Goal: Task Accomplishment & Management: Manage account settings

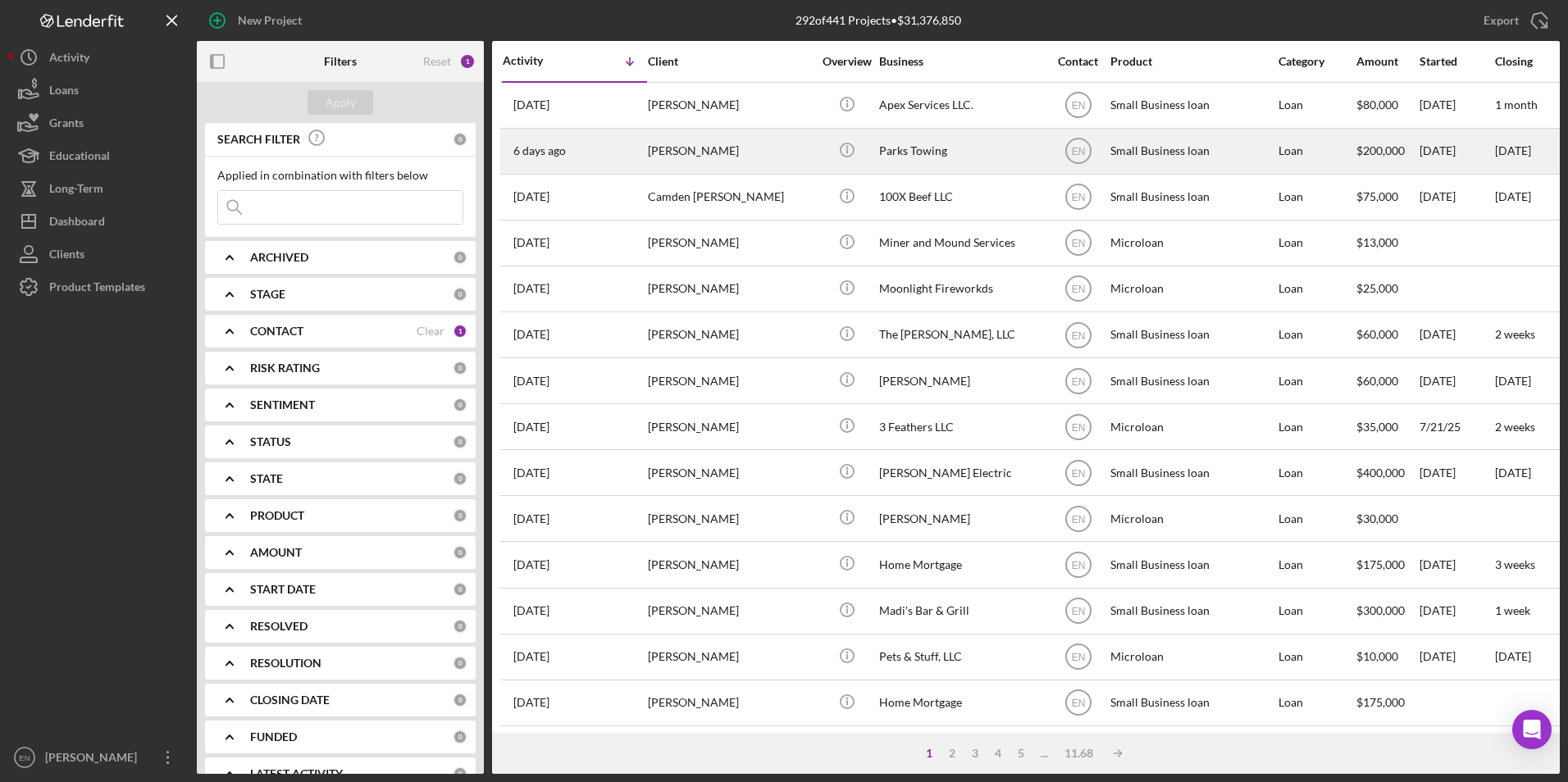
click at [627, 156] on div "[DATE] [PERSON_NAME]" at bounding box center [575, 151] width 144 height 43
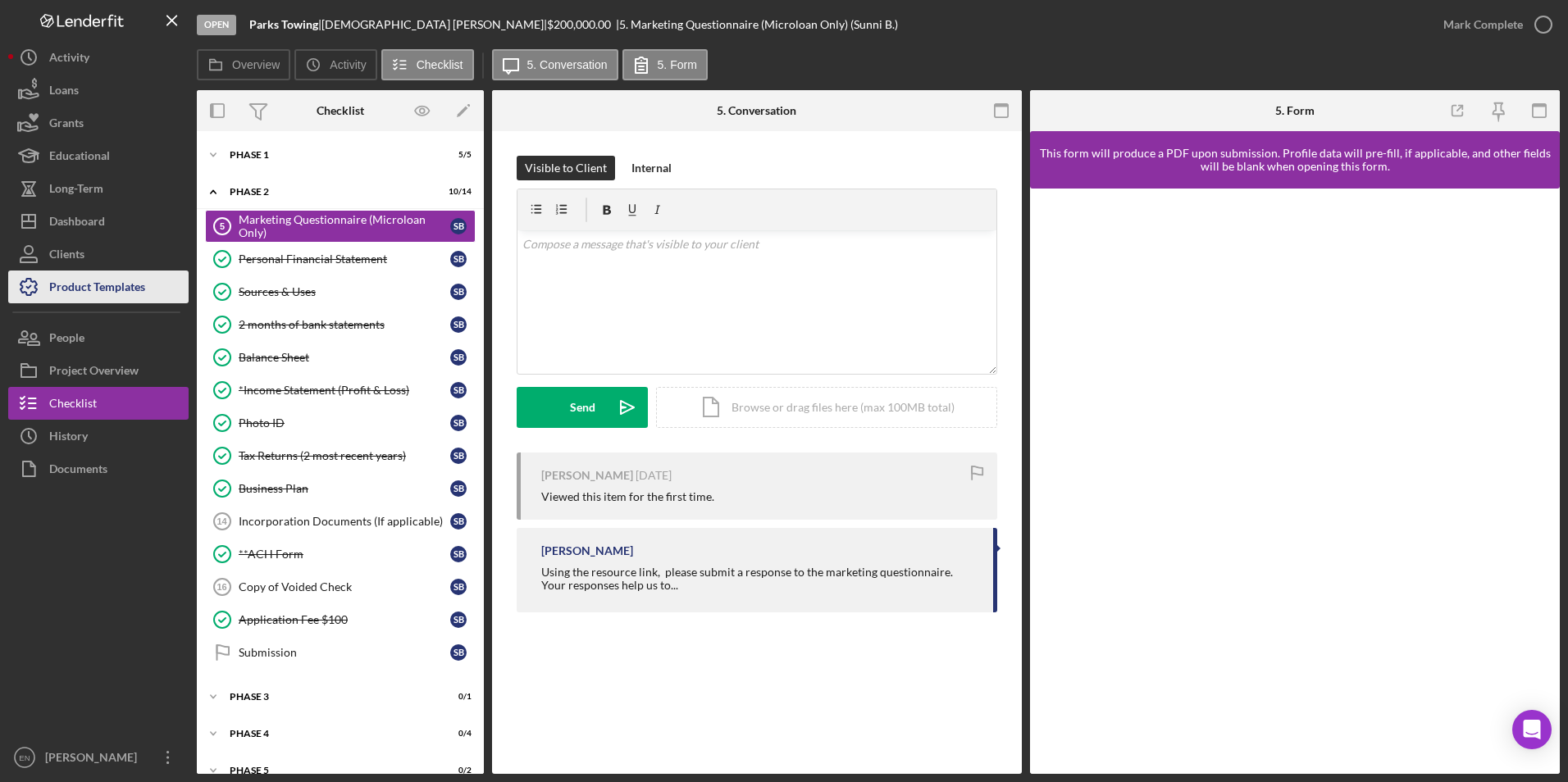
click at [84, 294] on div "Product Templates" at bounding box center [97, 289] width 96 height 37
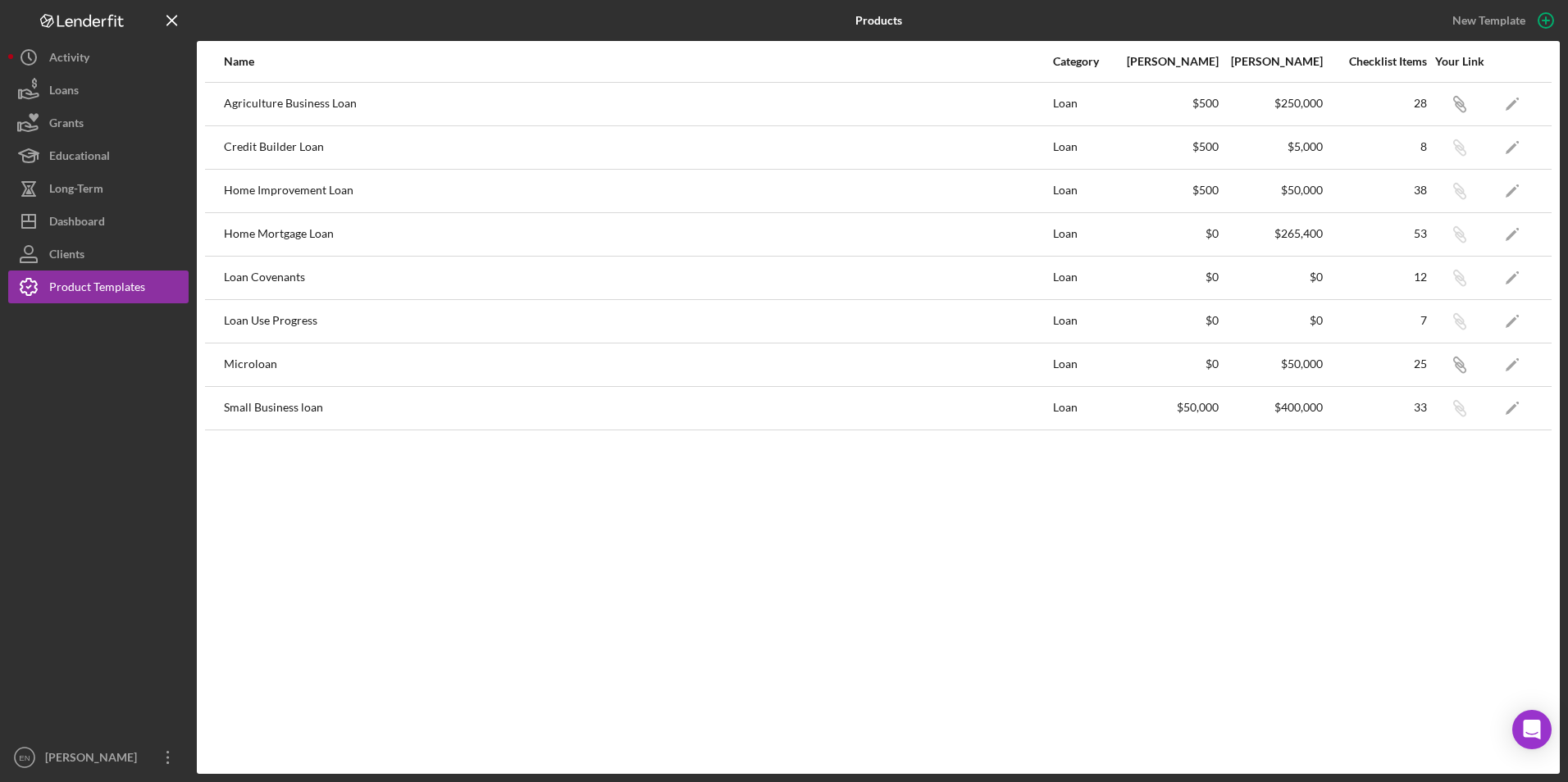
click at [318, 411] on div "Small Business loan" at bounding box center [638, 408] width 828 height 41
click at [1514, 406] on polygon "button" at bounding box center [1512, 409] width 12 height 12
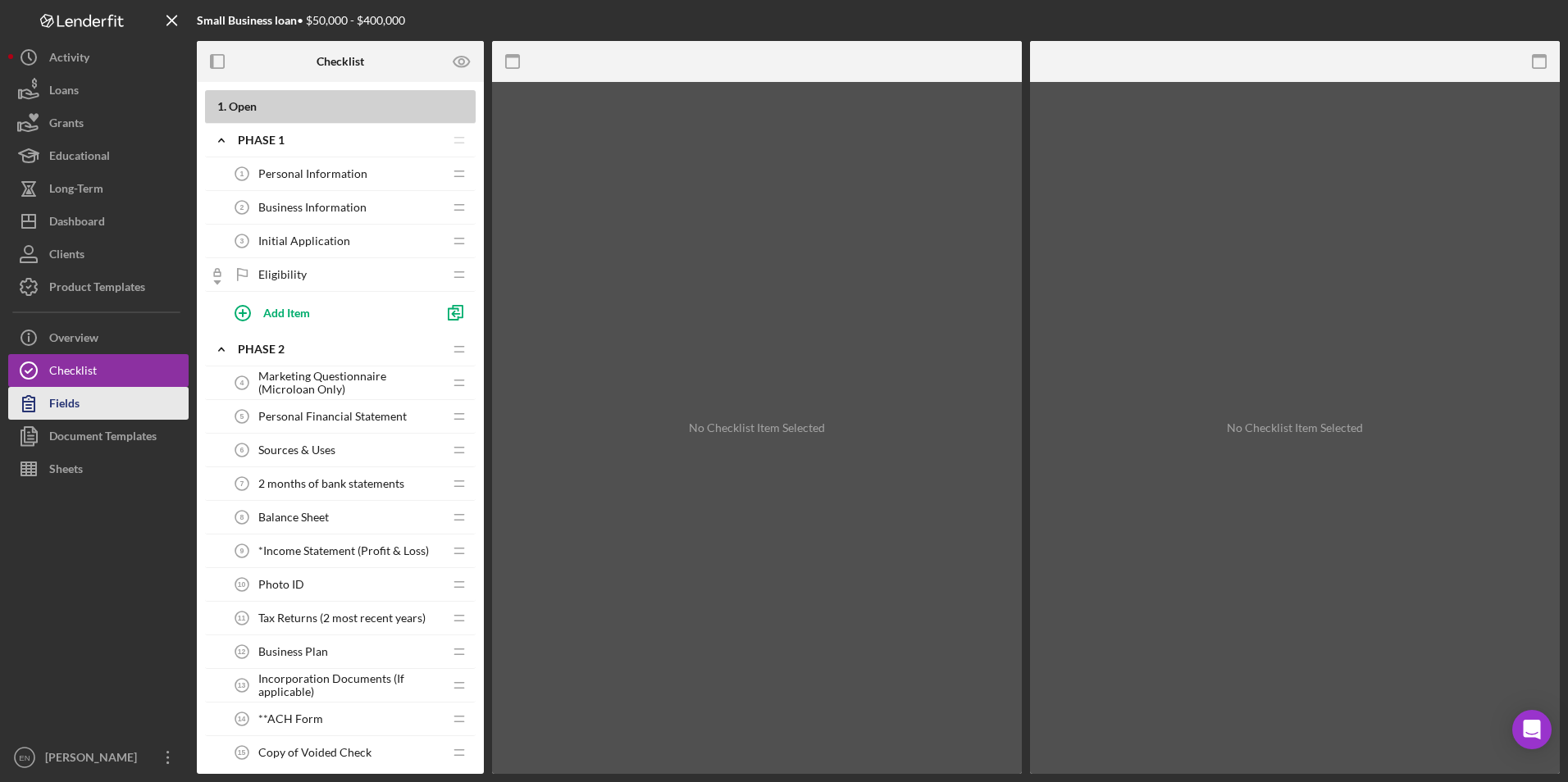
click at [80, 405] on button "Fields" at bounding box center [99, 403] width 181 height 33
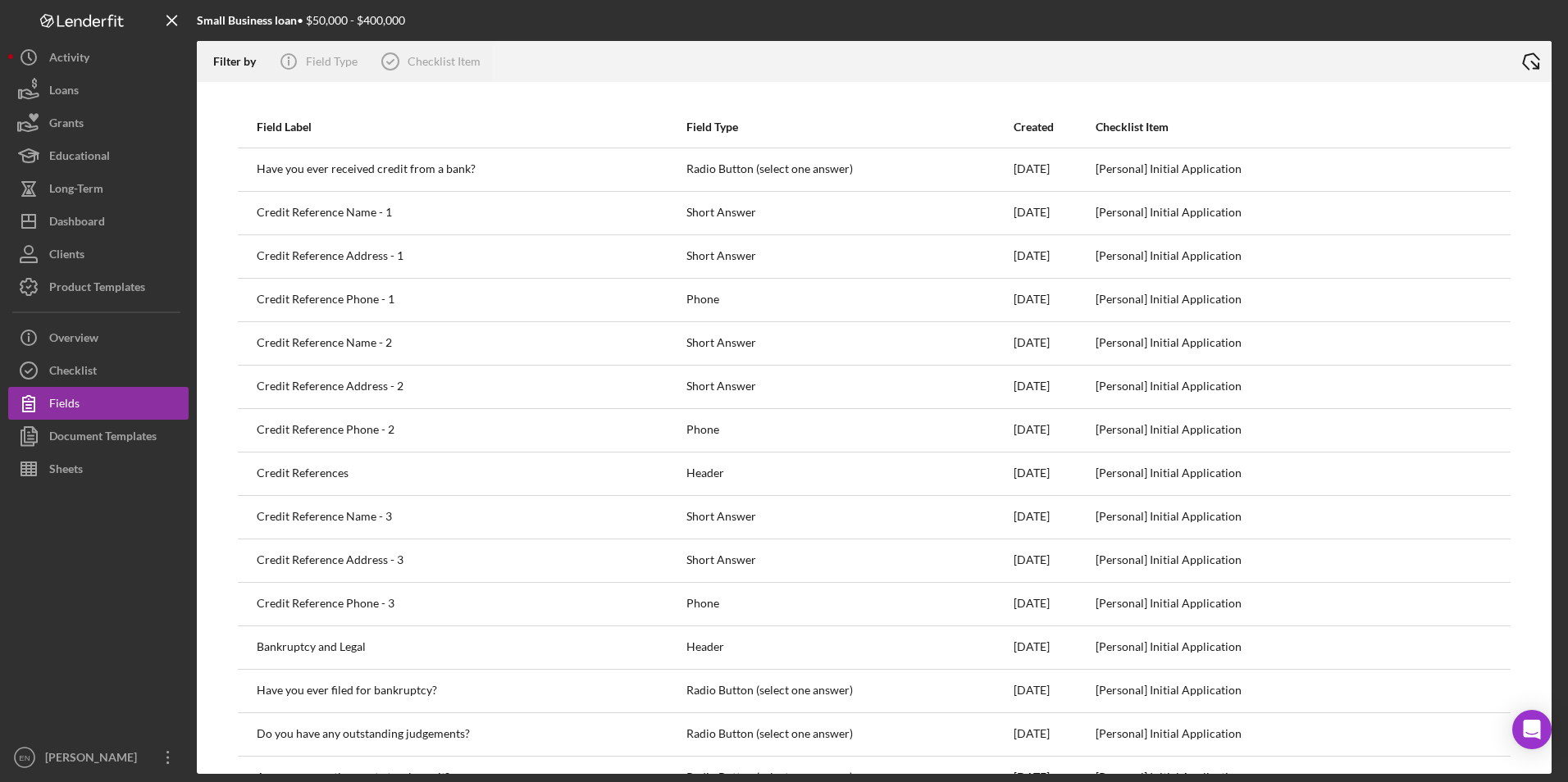
click at [1536, 58] on polyline at bounding box center [1532, 62] width 18 height 20
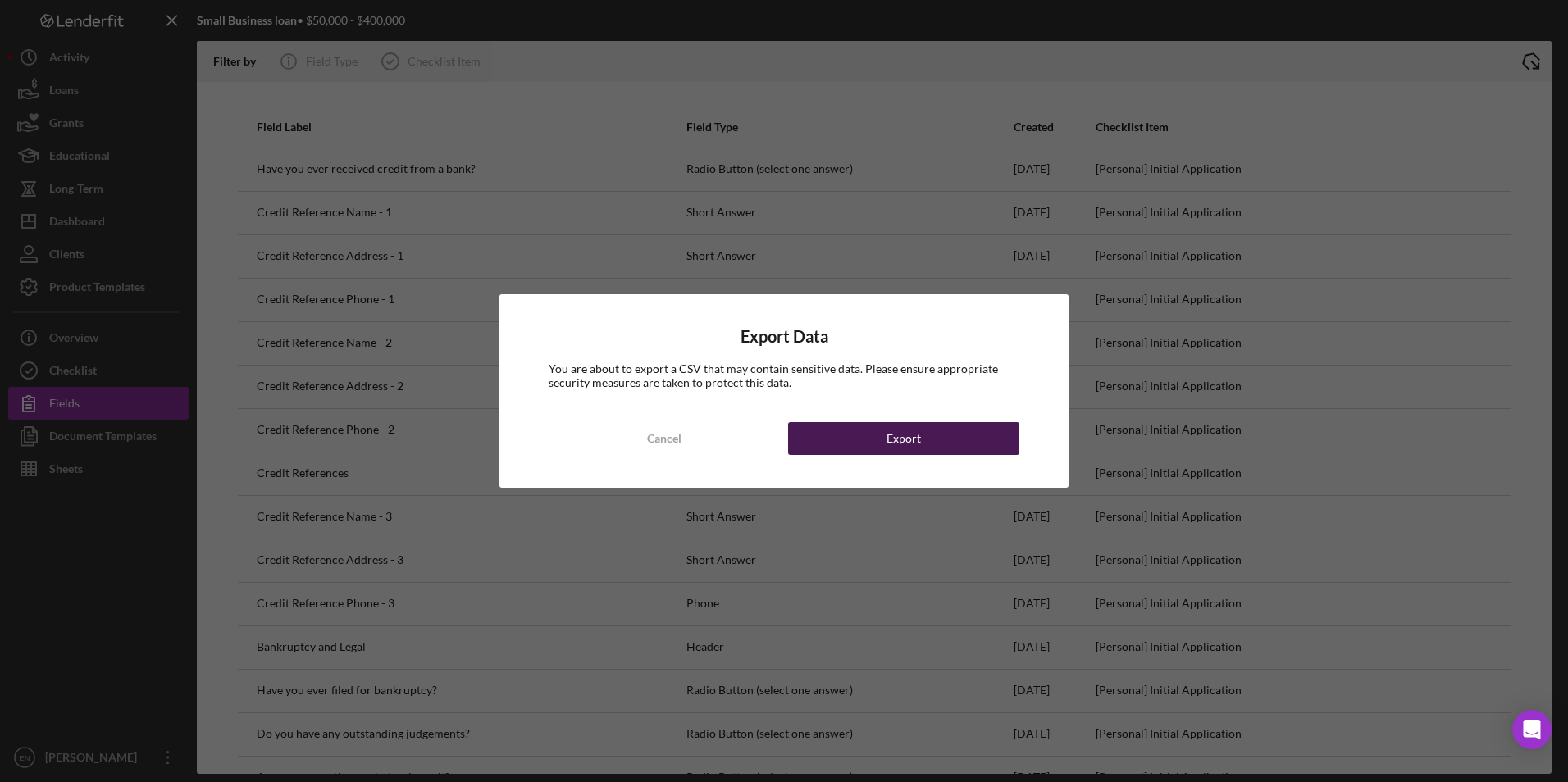
click at [899, 450] on div "Export" at bounding box center [904, 438] width 34 height 33
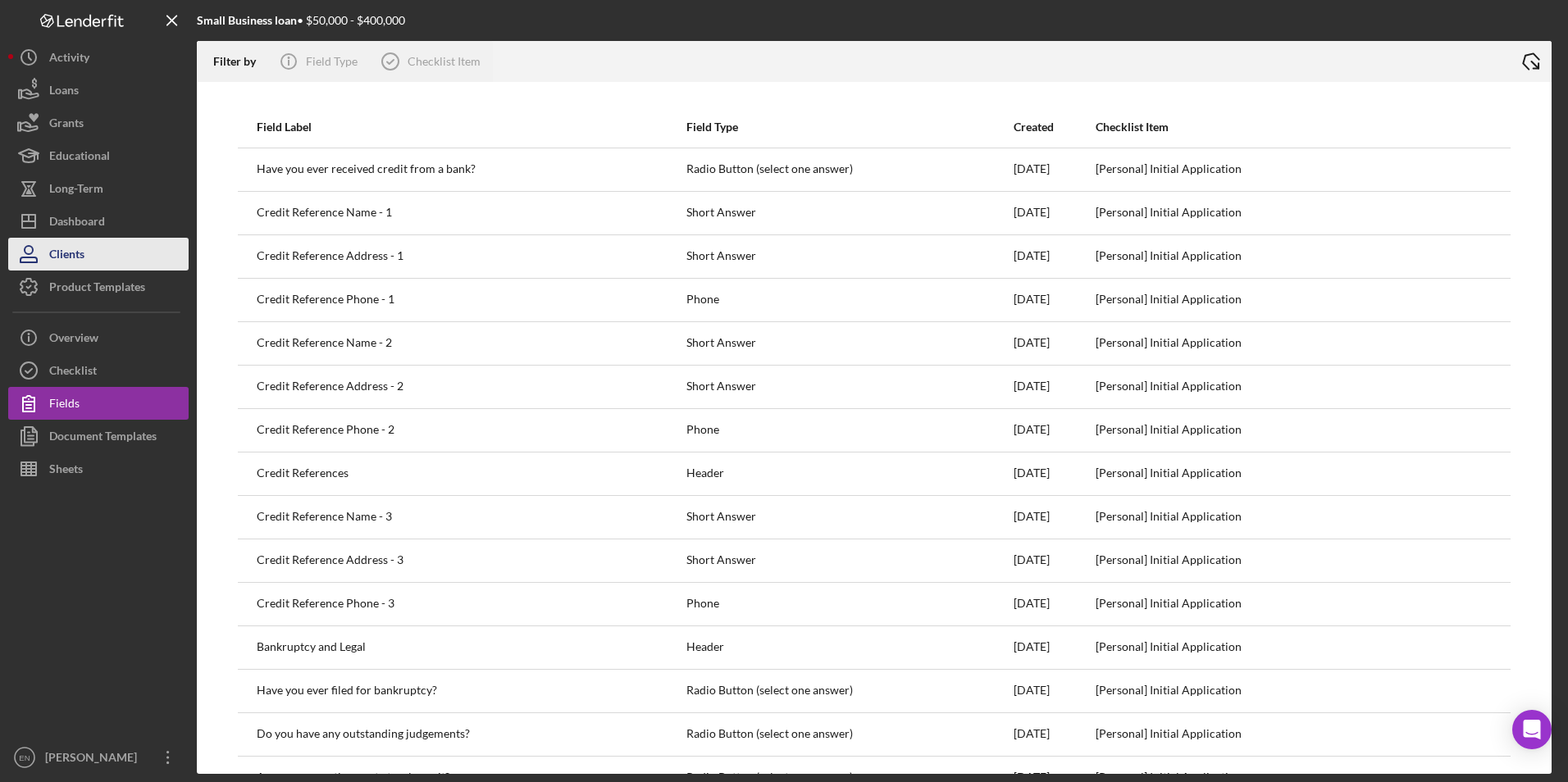
click at [105, 266] on button "Clients" at bounding box center [99, 253] width 181 height 33
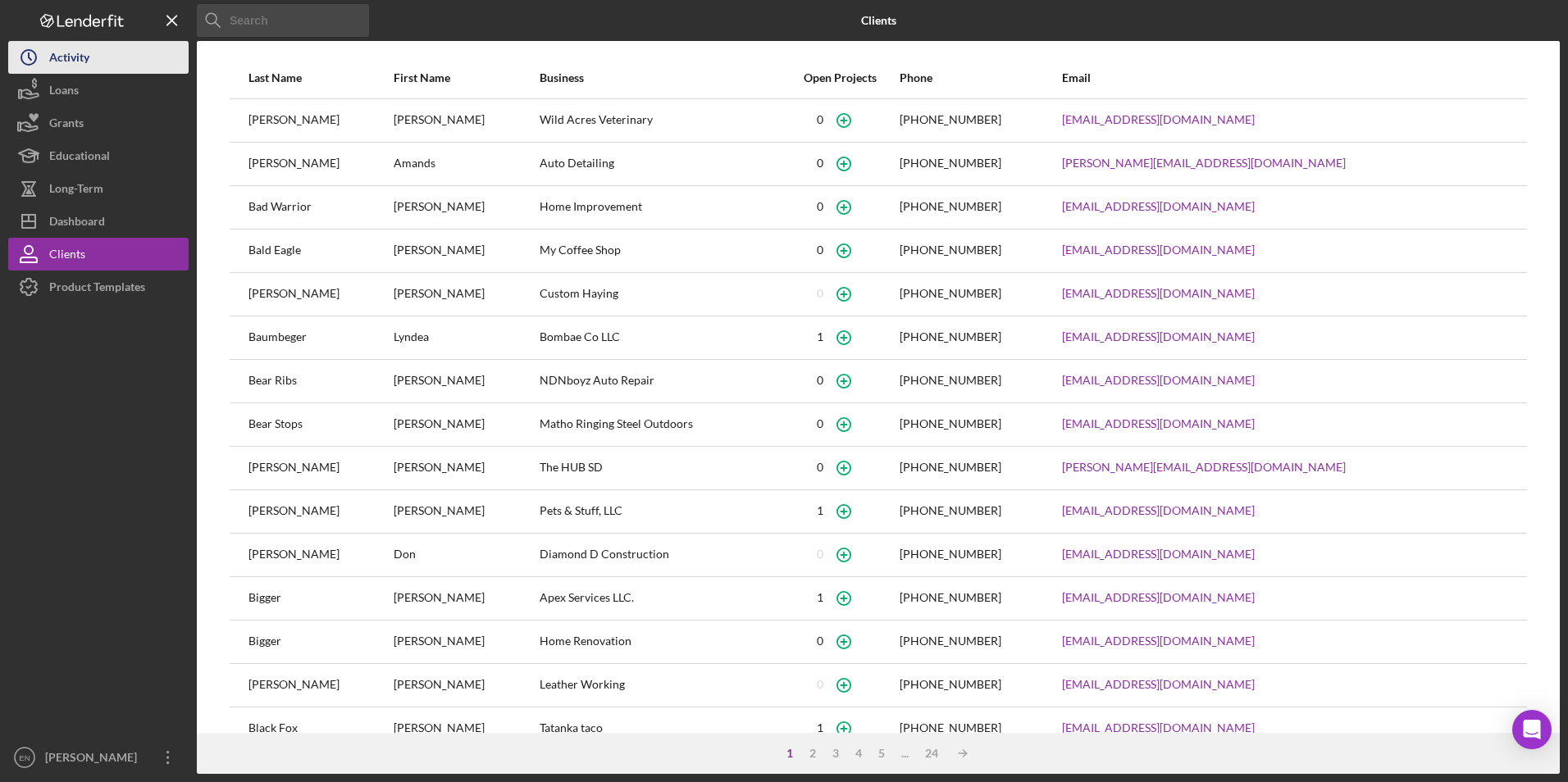
click at [79, 62] on div "Activity" at bounding box center [69, 59] width 40 height 37
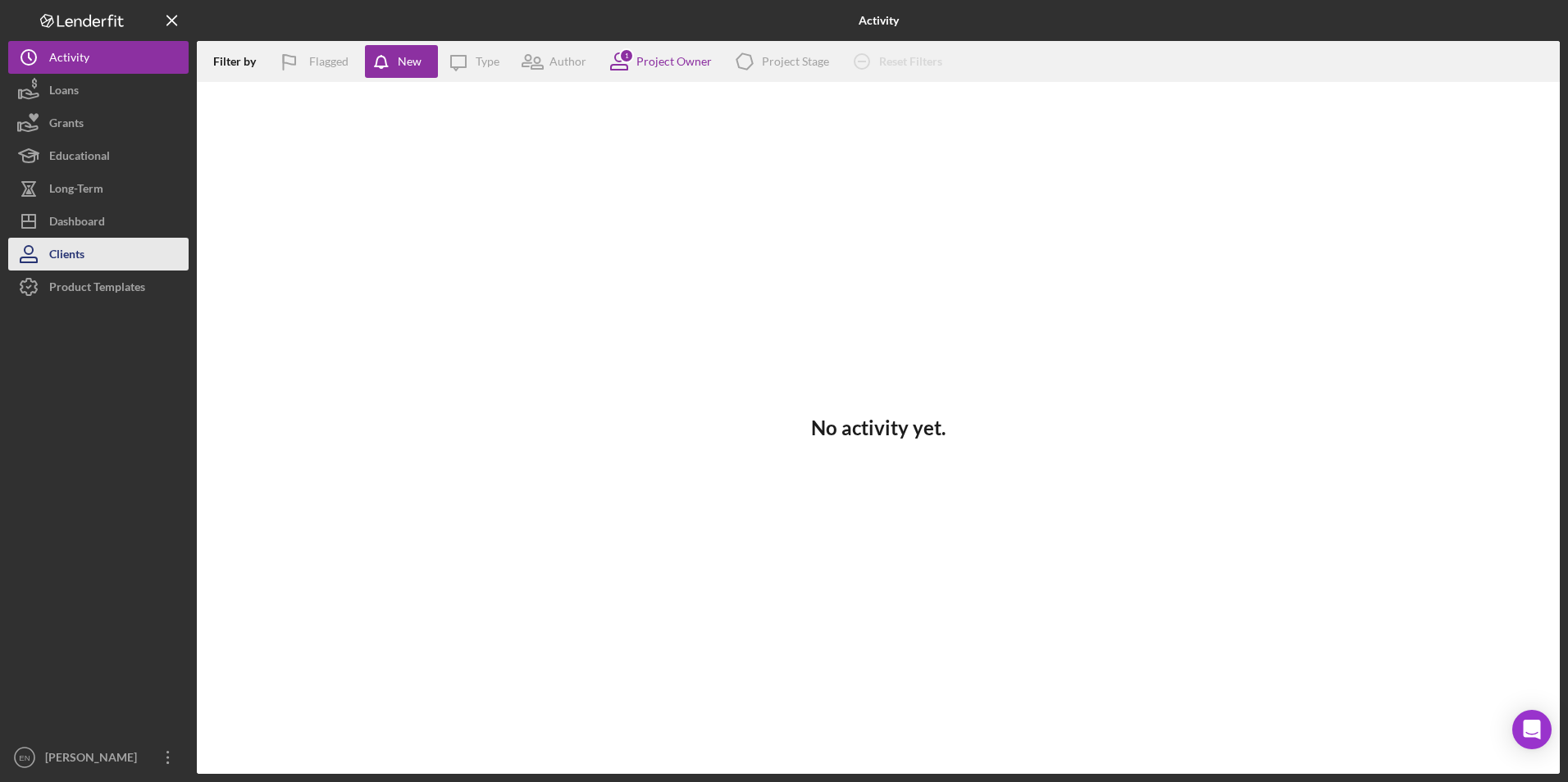
click at [54, 243] on div "Clients" at bounding box center [67, 256] width 35 height 37
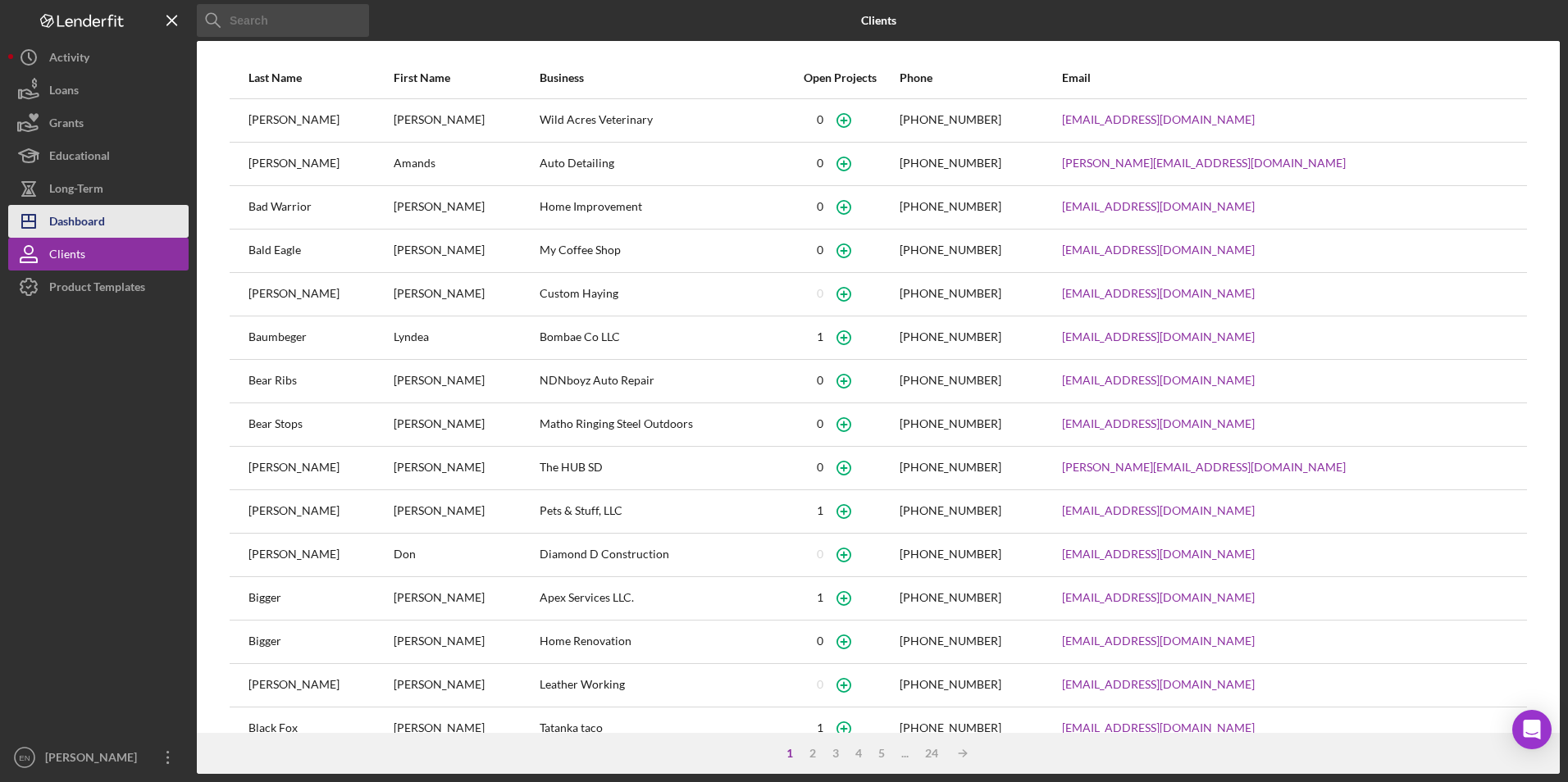
click at [55, 228] on div "Dashboard" at bounding box center [77, 223] width 56 height 37
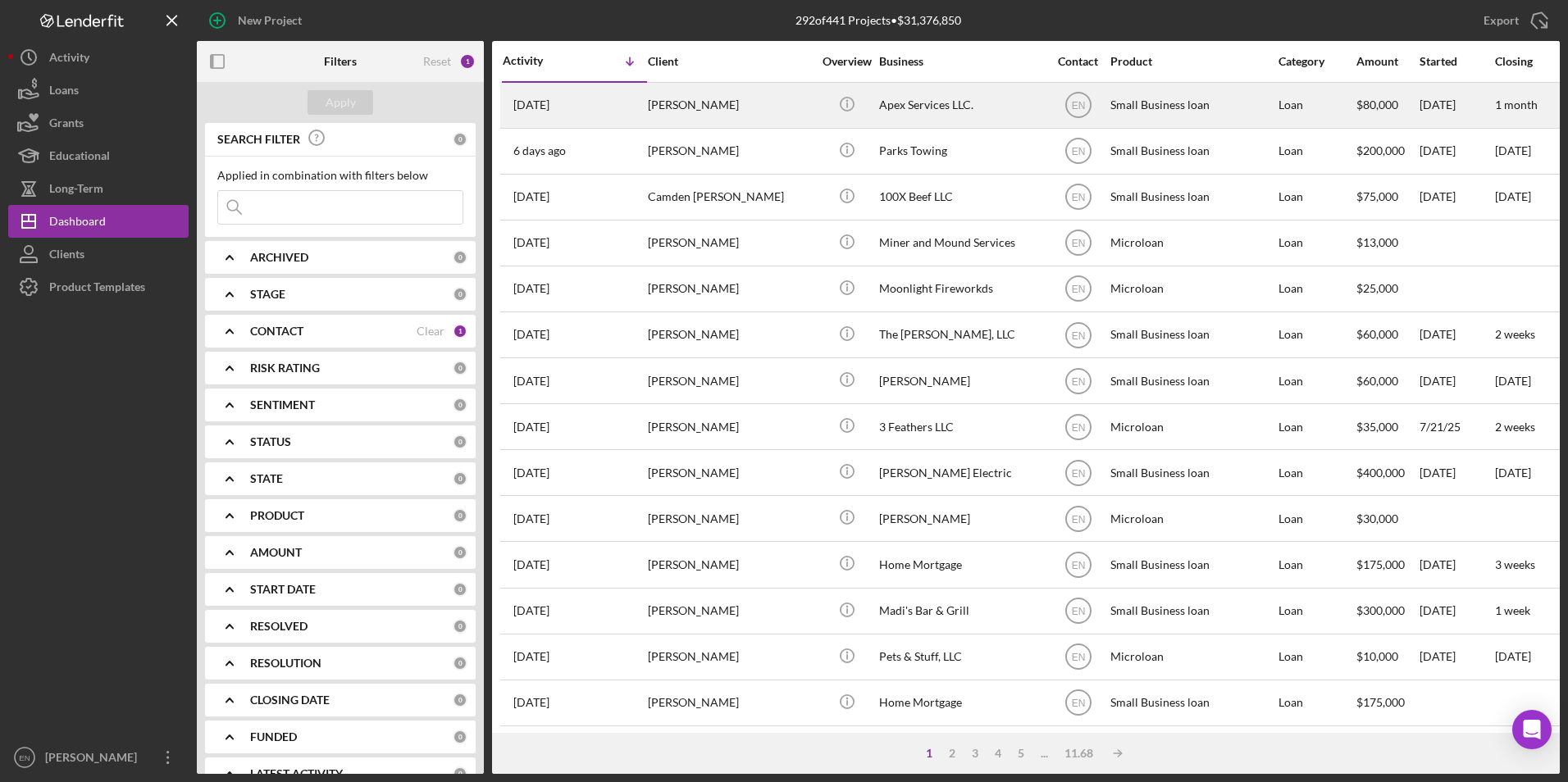
click at [660, 104] on div "[PERSON_NAME]" at bounding box center [730, 105] width 164 height 43
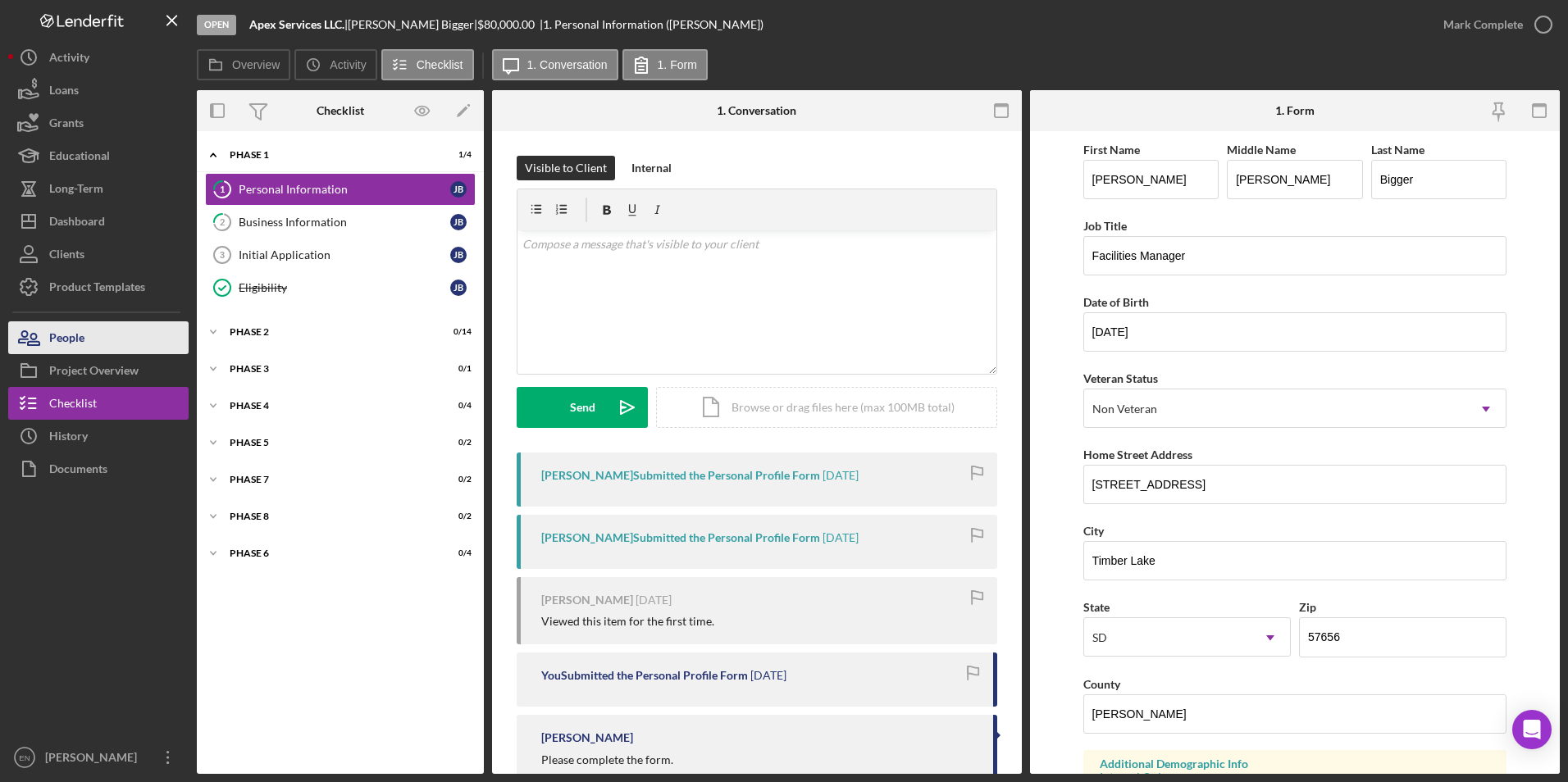
click at [123, 338] on button "People" at bounding box center [99, 337] width 181 height 33
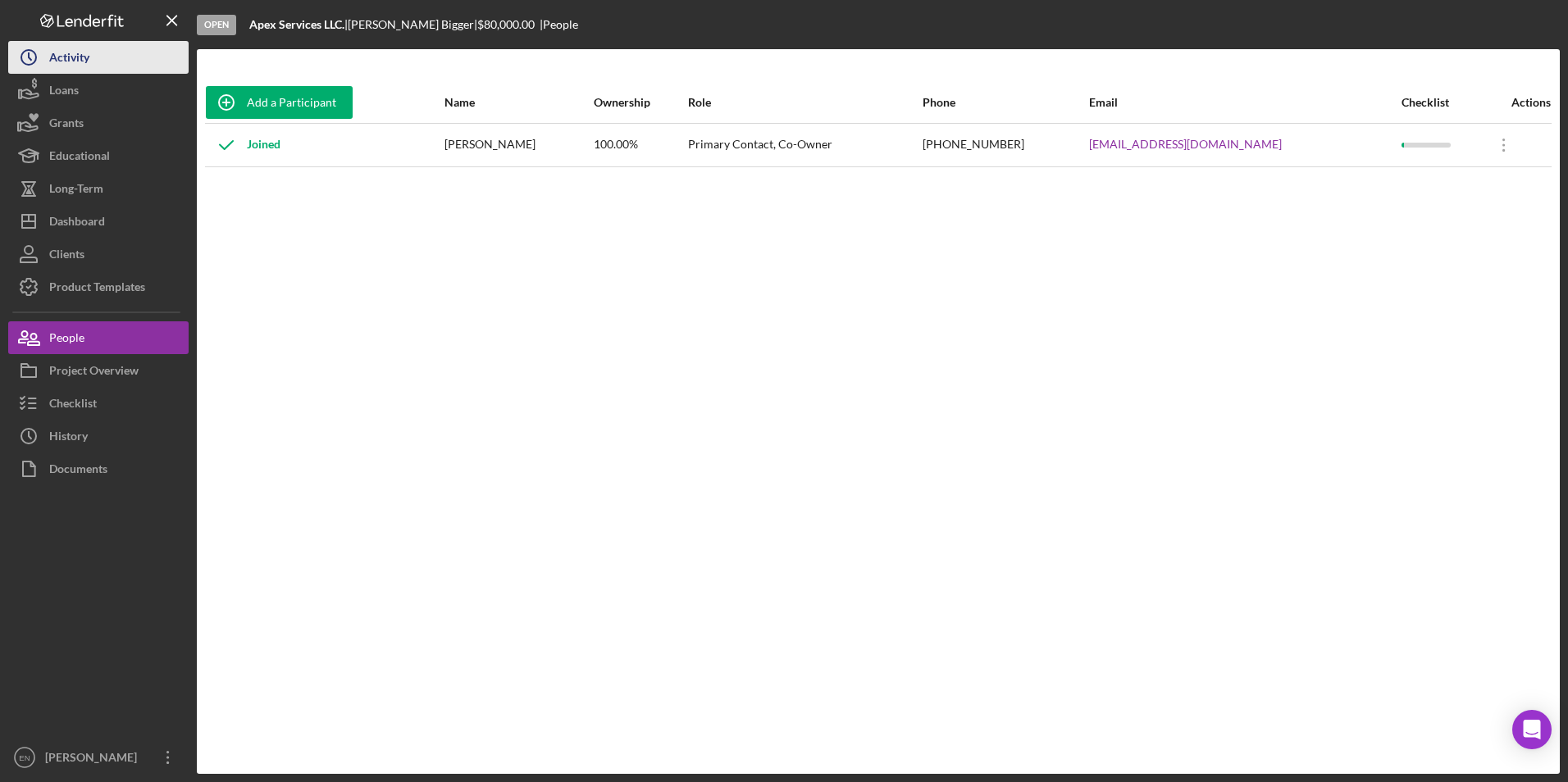
click at [112, 69] on button "Icon/History Activity" at bounding box center [99, 57] width 181 height 33
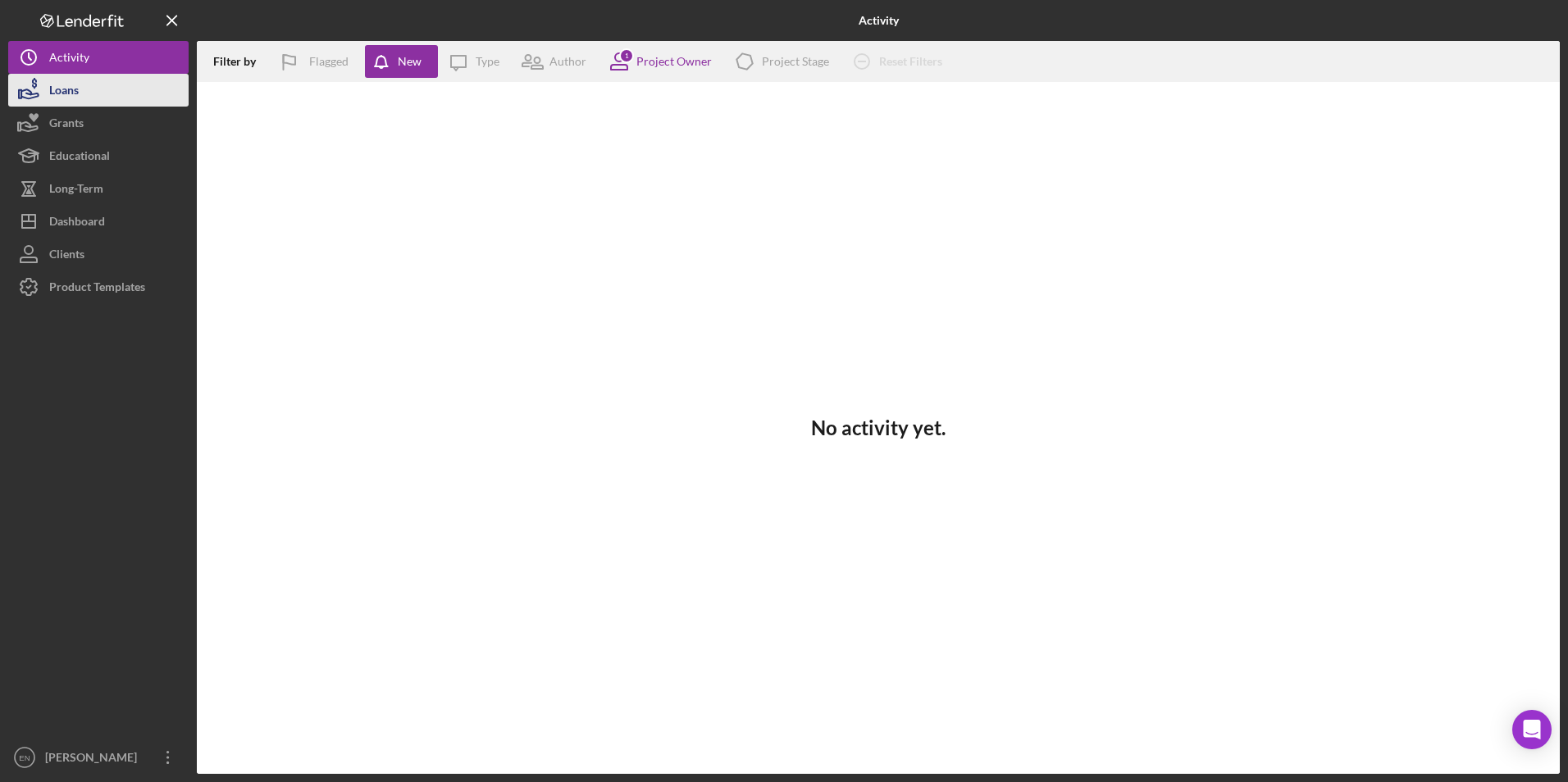
click at [105, 92] on button "Loans" at bounding box center [99, 89] width 181 height 33
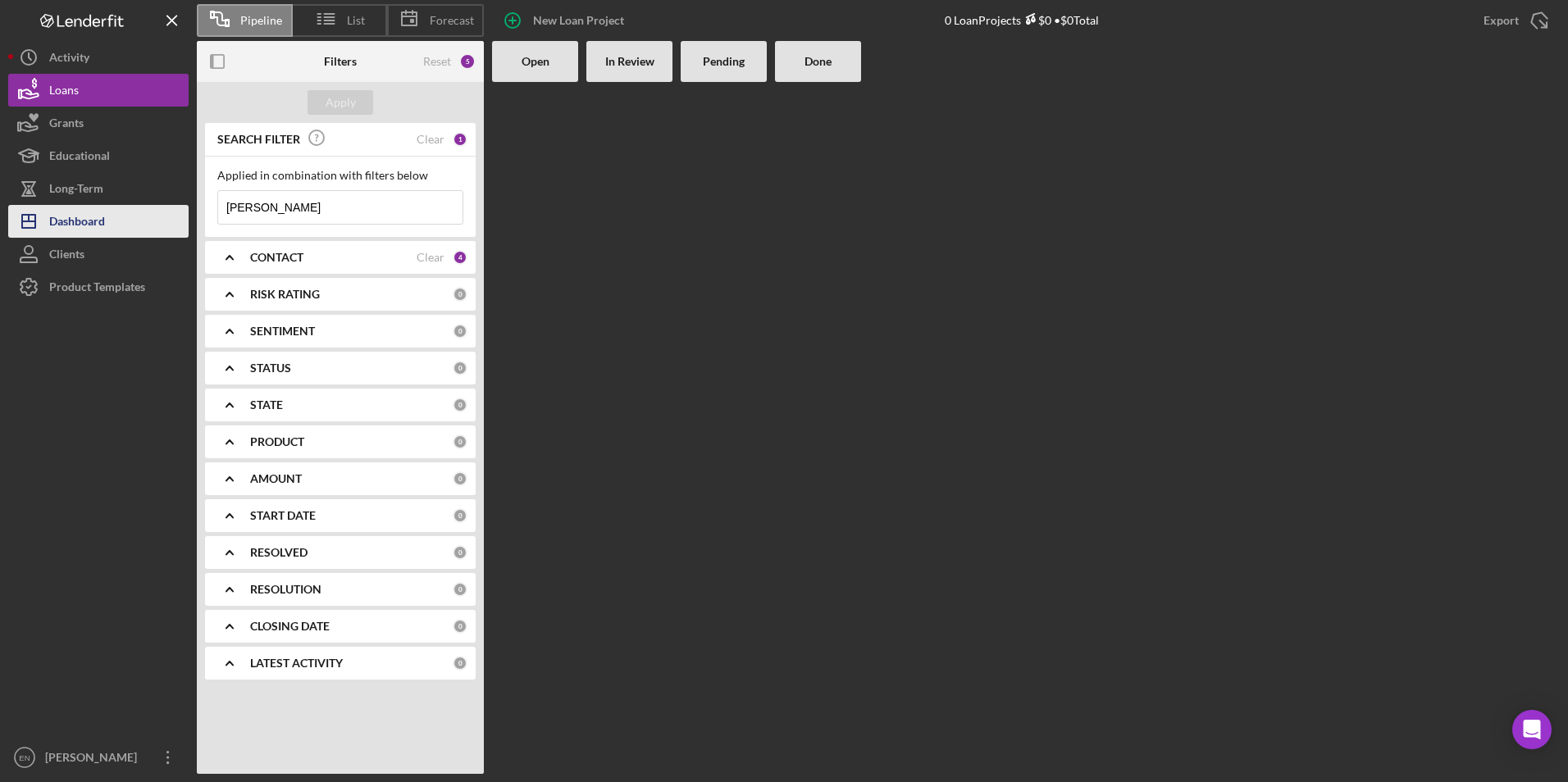
click at [81, 228] on div "Dashboard" at bounding box center [77, 223] width 56 height 37
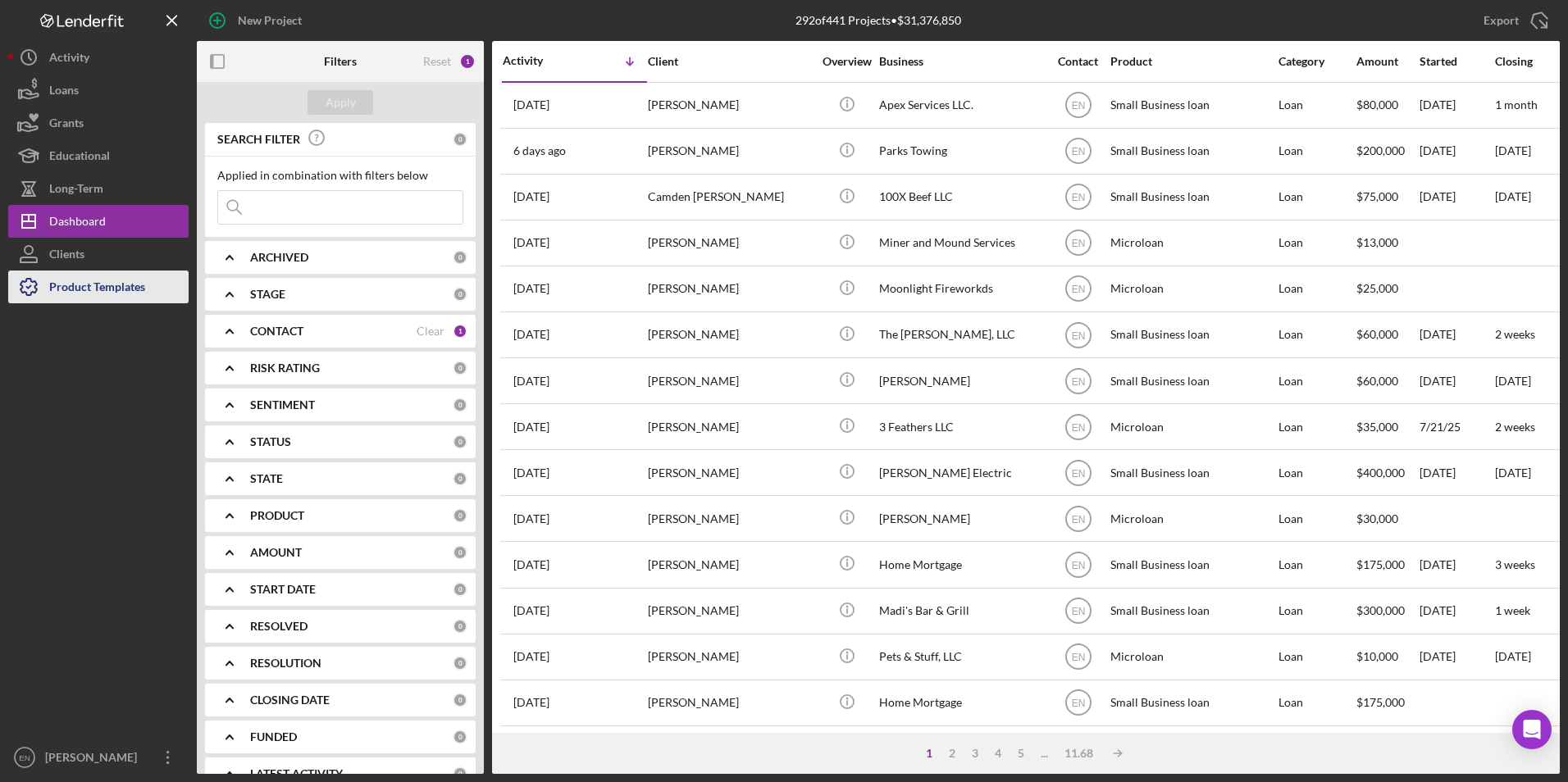
click at [74, 293] on div "Product Templates" at bounding box center [97, 289] width 96 height 37
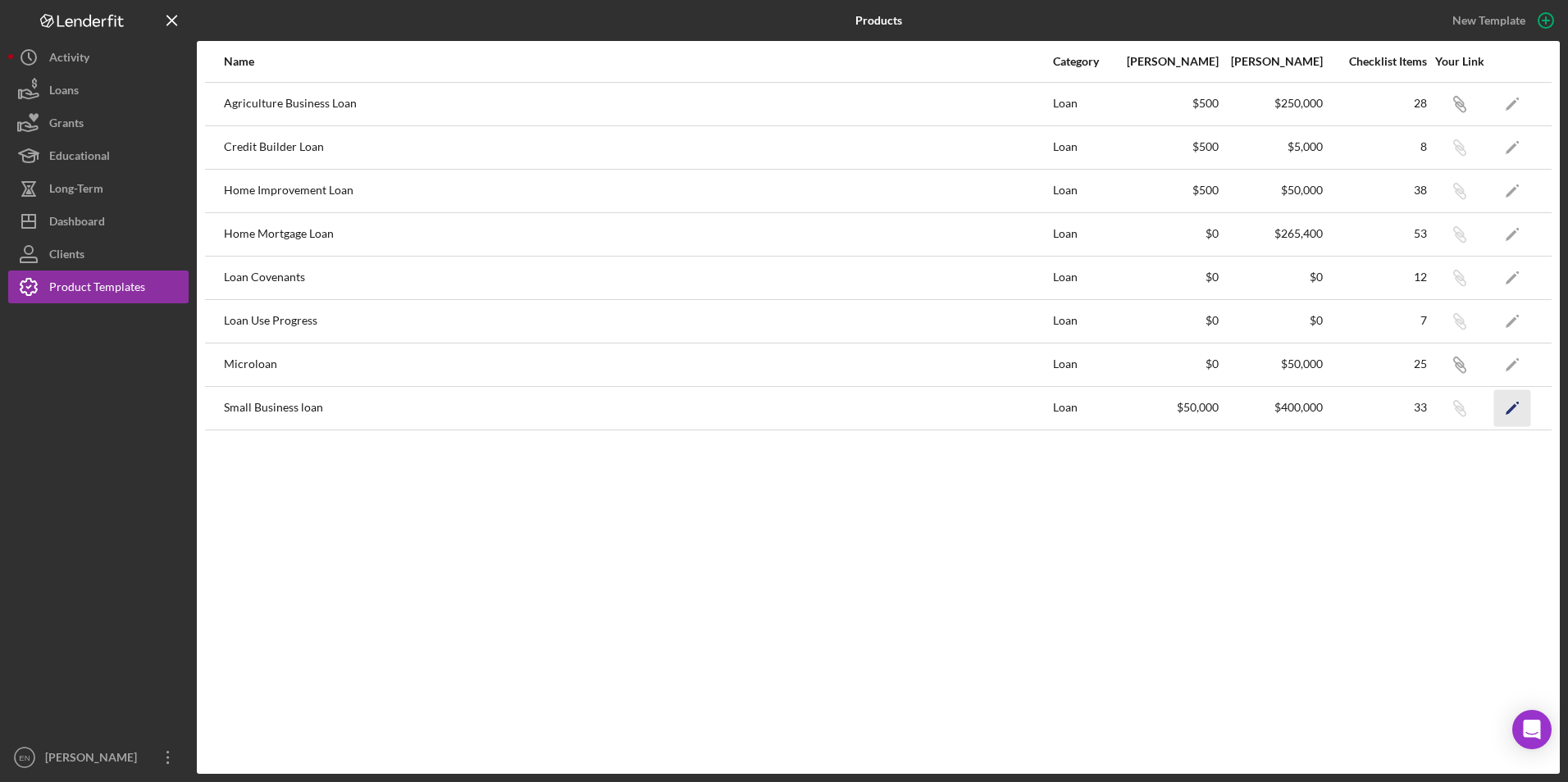
click at [1514, 410] on icon "Icon/Edit" at bounding box center [1513, 408] width 37 height 37
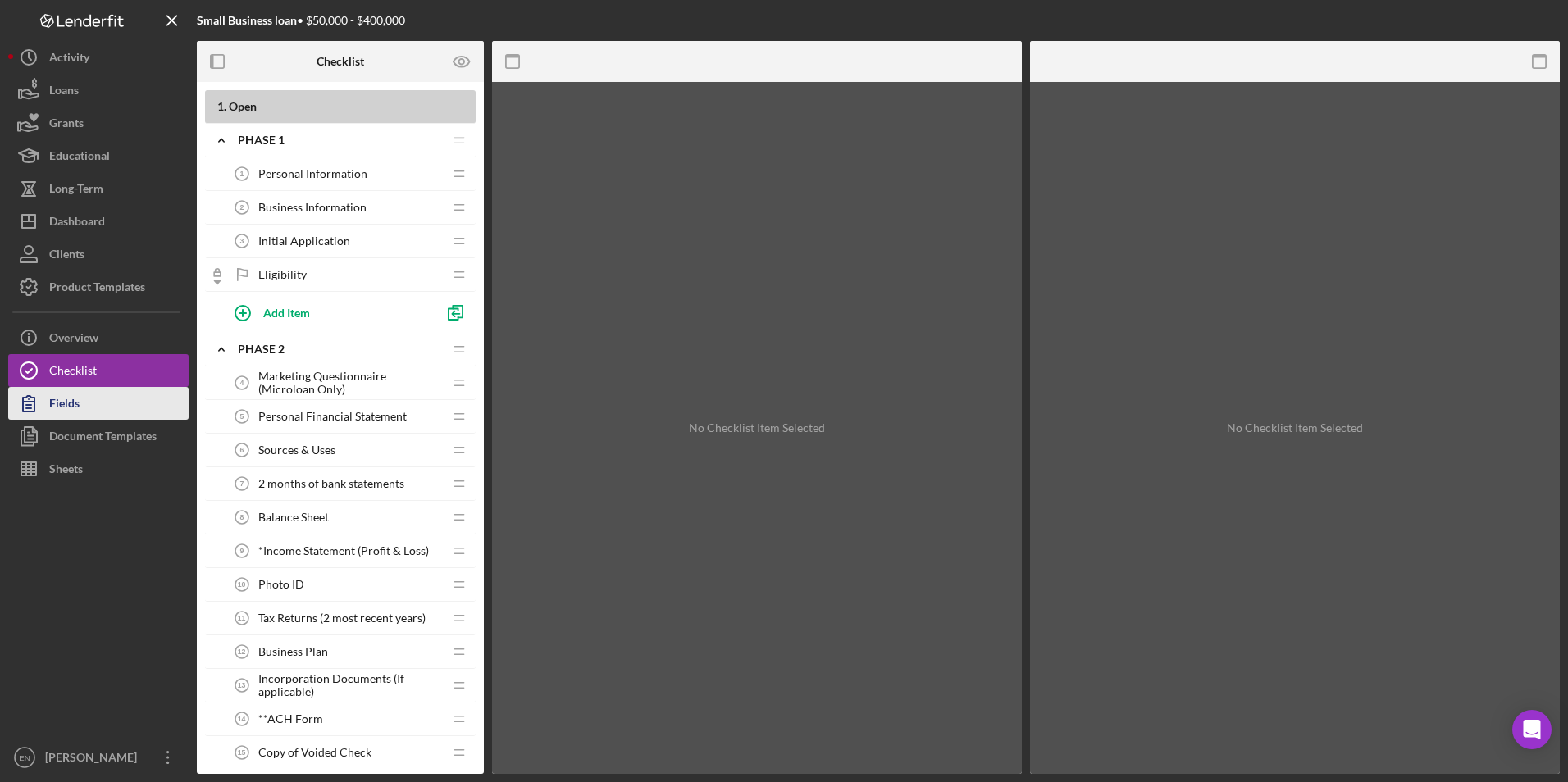
click at [65, 402] on div "Fields" at bounding box center [64, 406] width 30 height 37
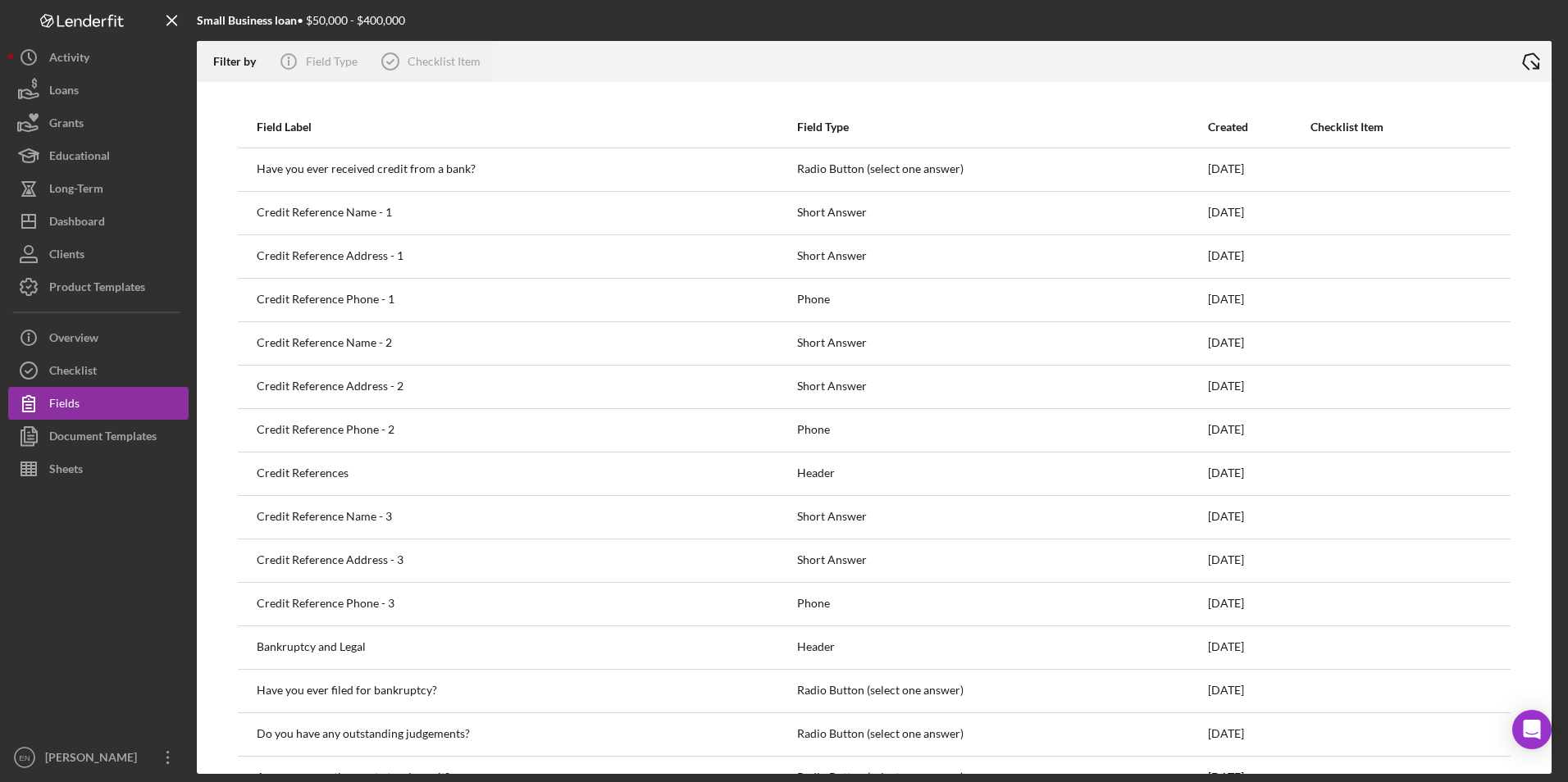
click at [1530, 63] on icon "Icon/Export" at bounding box center [1531, 61] width 41 height 41
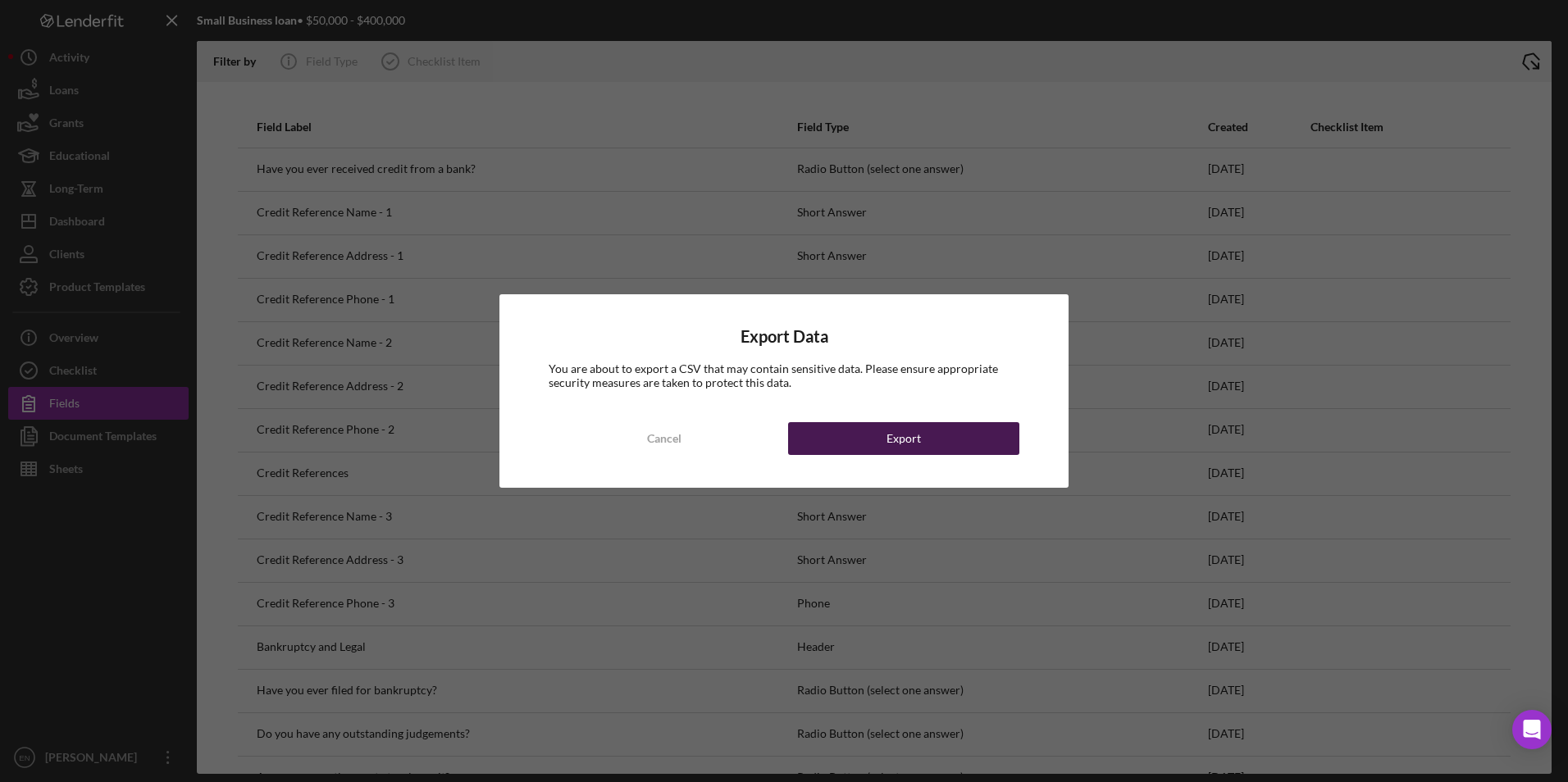
click at [983, 447] on button "Export" at bounding box center [904, 438] width 231 height 33
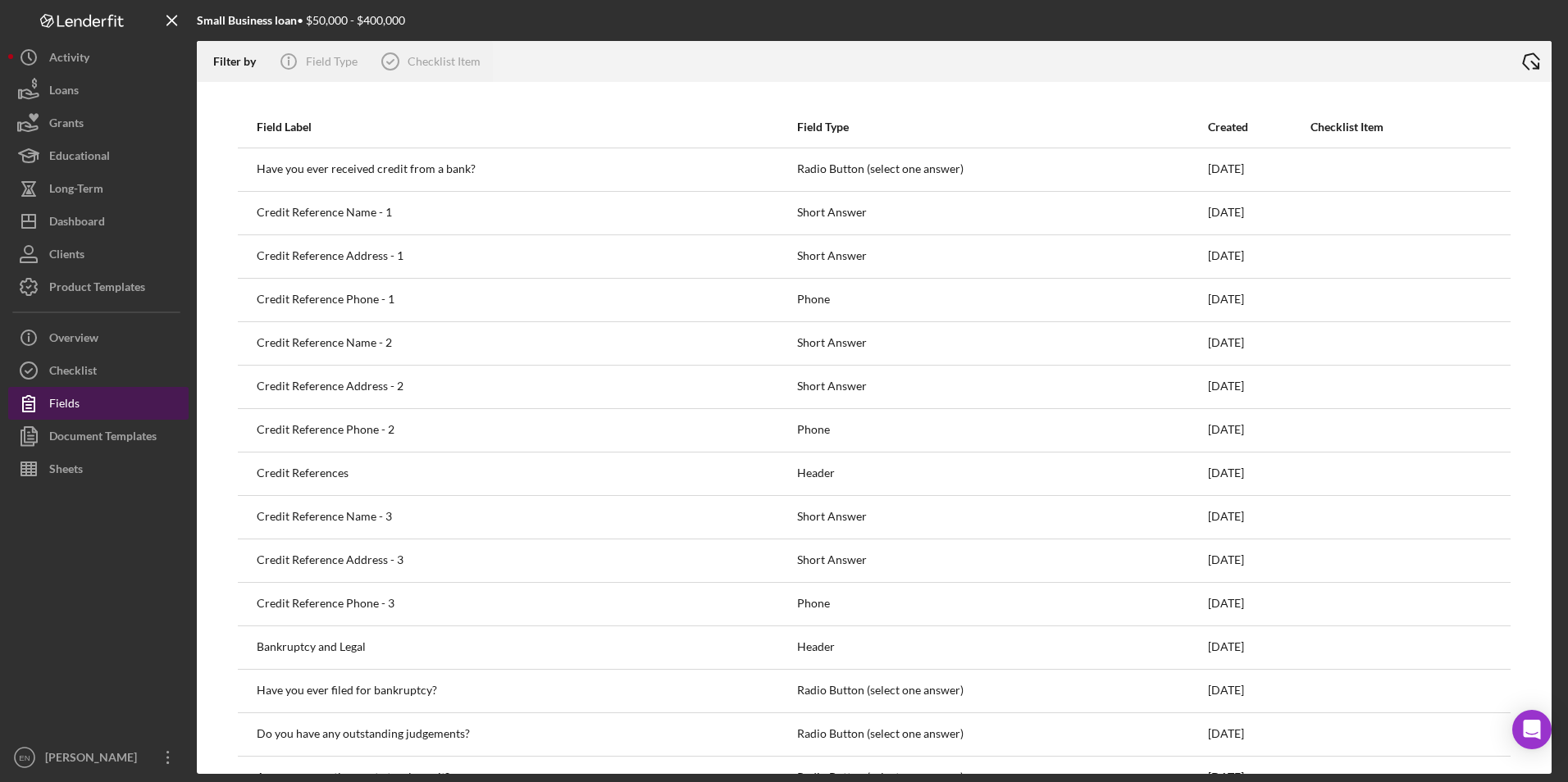
click at [115, 413] on button "Fields" at bounding box center [99, 403] width 181 height 33
click at [107, 371] on button "Checklist" at bounding box center [99, 371] width 181 height 33
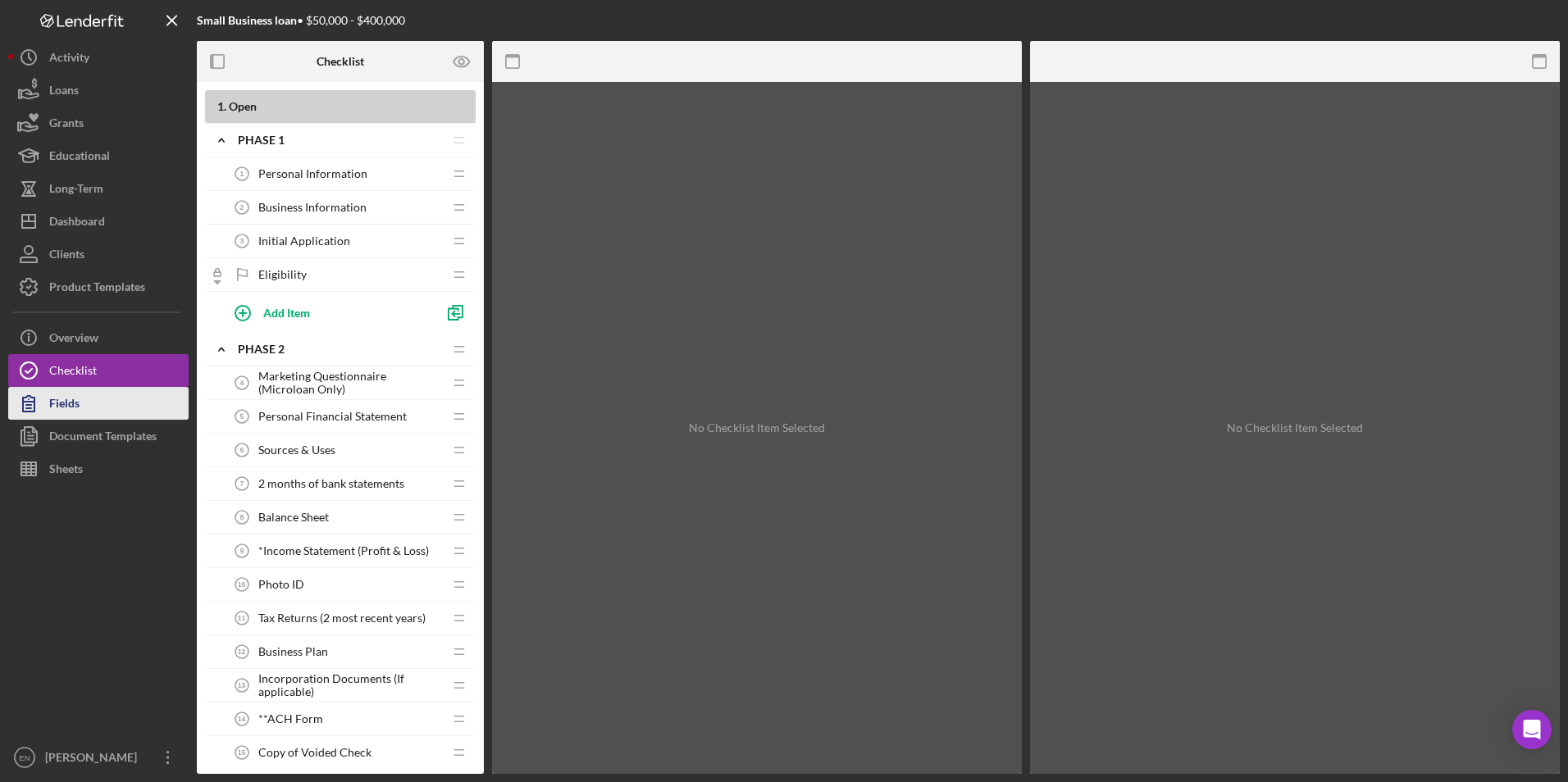
click at [95, 407] on button "Fields" at bounding box center [99, 403] width 181 height 33
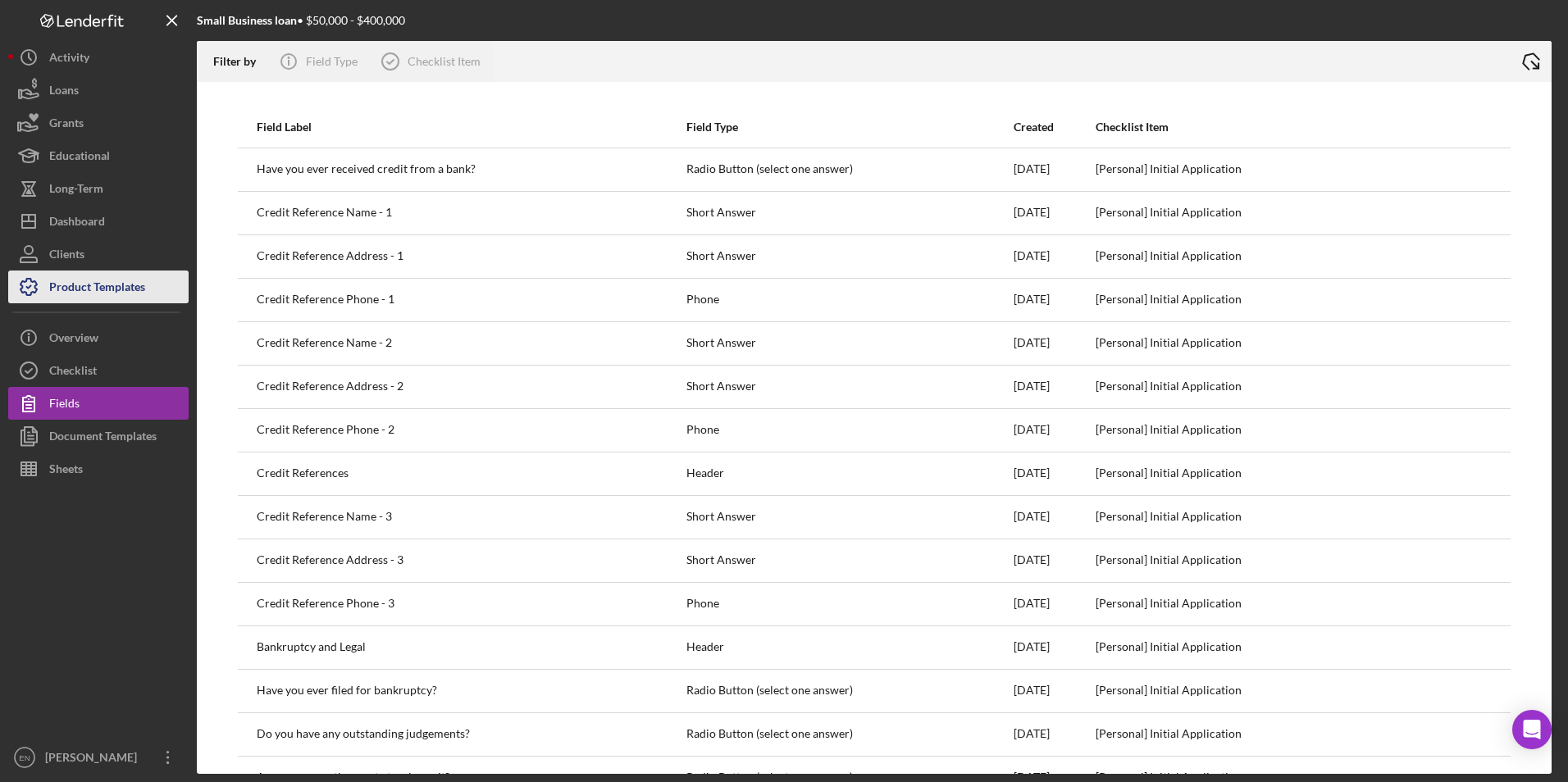
click at [140, 286] on div "Product Templates" at bounding box center [97, 289] width 96 height 37
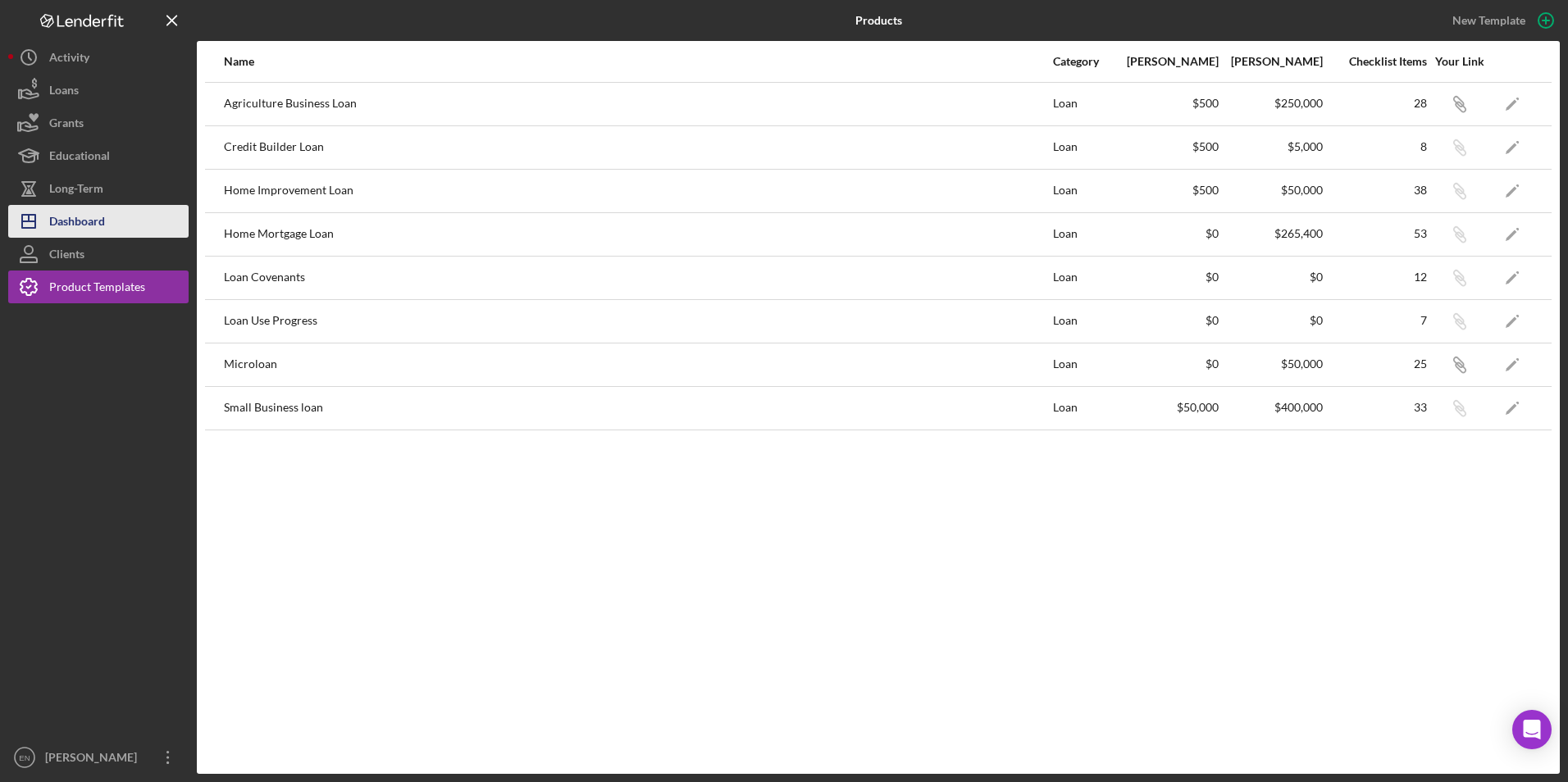
click at [117, 232] on button "Icon/Dashboard Dashboard" at bounding box center [99, 221] width 181 height 33
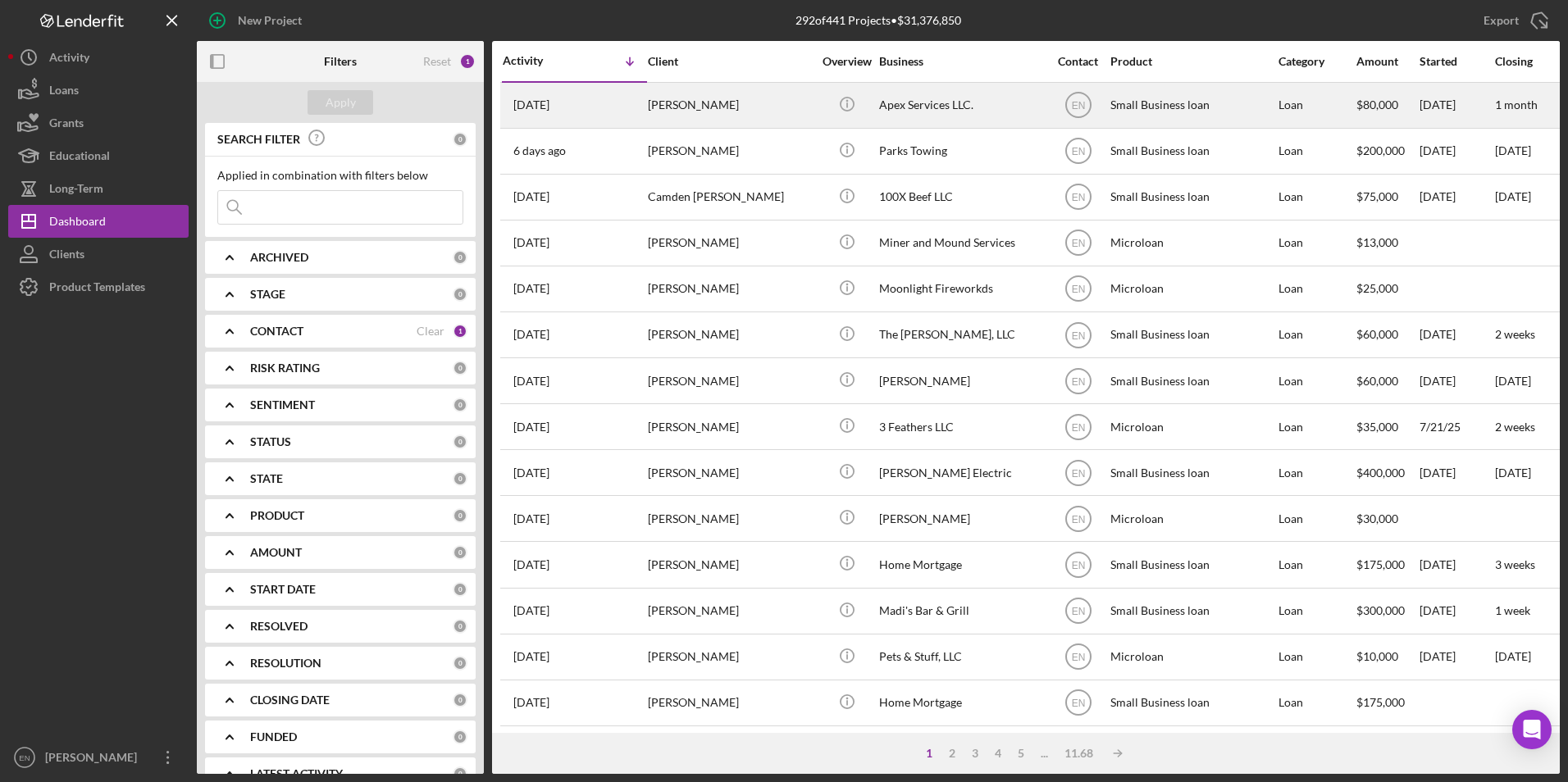
click at [550, 99] on time "[DATE]" at bounding box center [531, 105] width 36 height 13
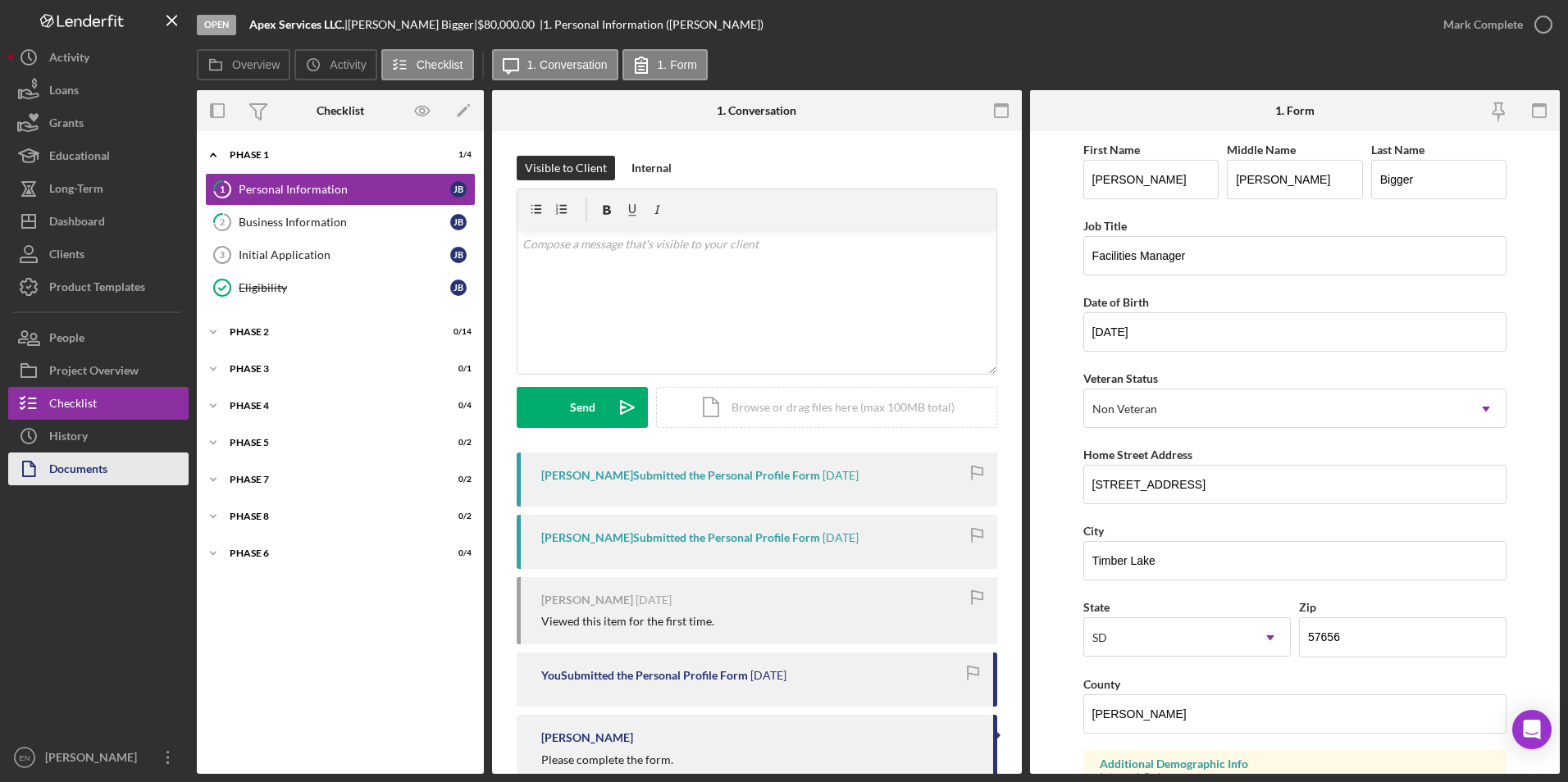
click at [100, 473] on div "Documents" at bounding box center [79, 471] width 59 height 37
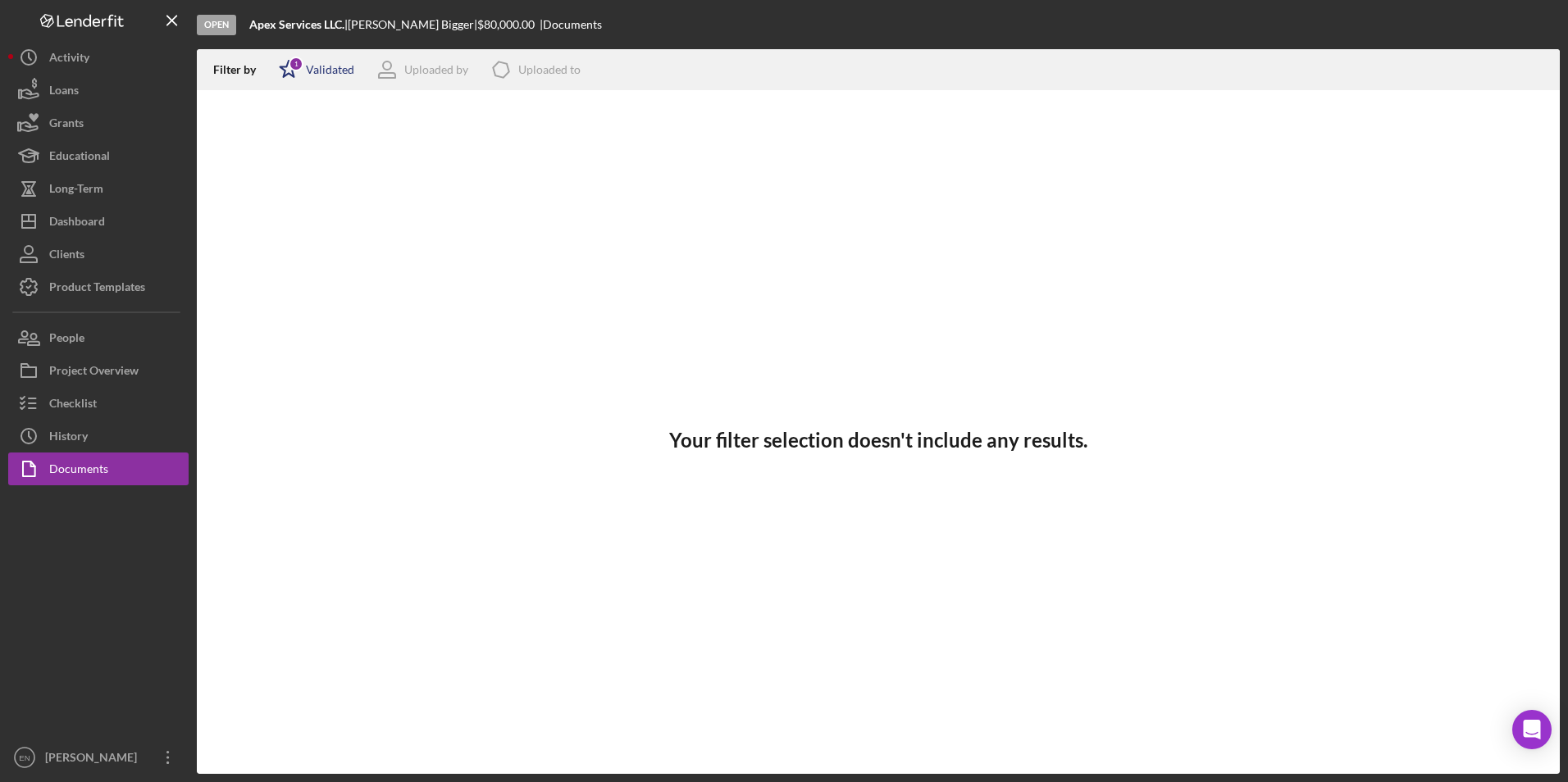
click at [314, 67] on div "Validated" at bounding box center [331, 69] width 49 height 13
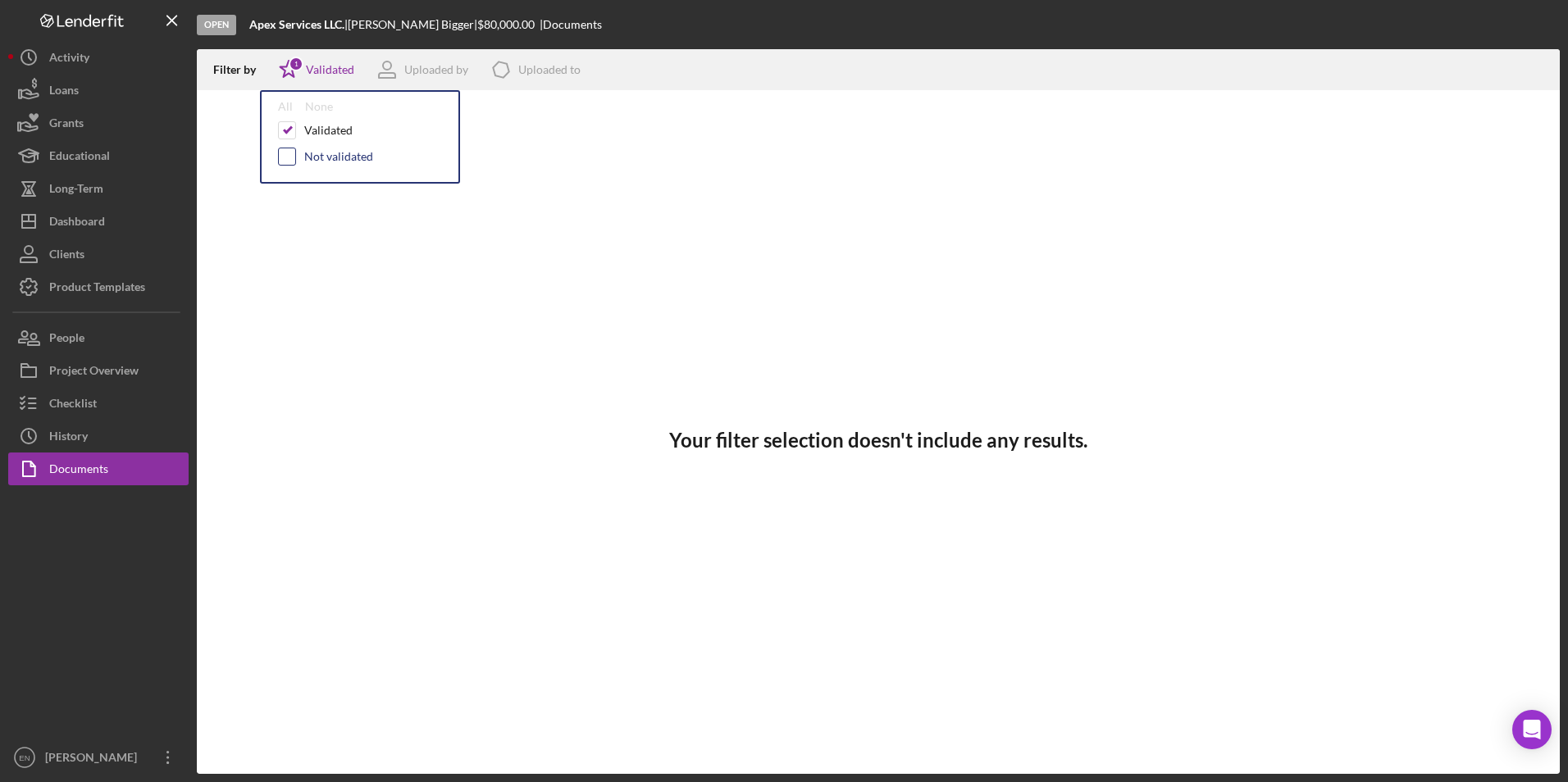
click at [289, 157] on input "checkbox" at bounding box center [287, 156] width 17 height 17
checkbox input "true"
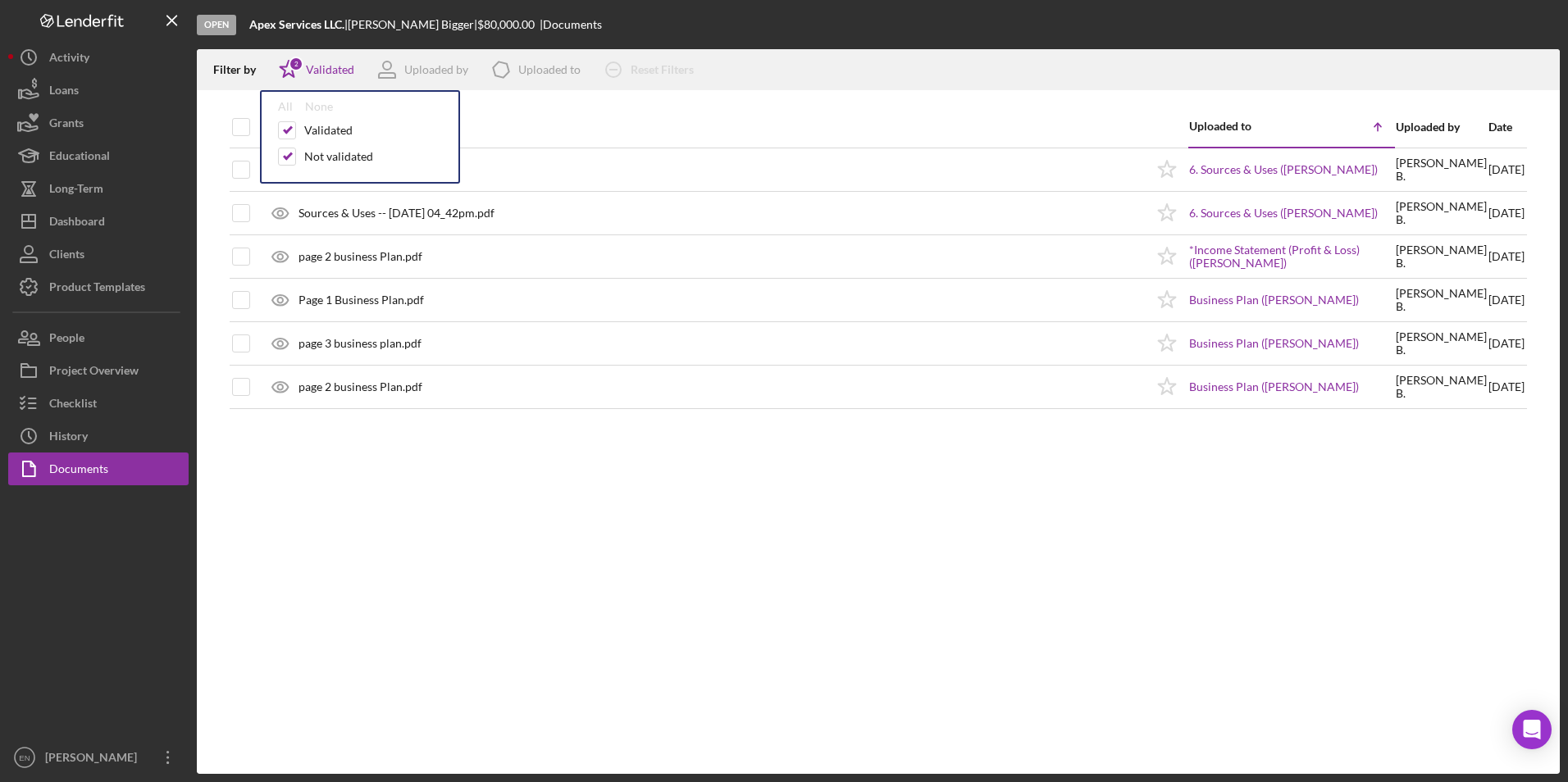
click at [493, 129] on div "Document" at bounding box center [707, 127] width 877 height 13
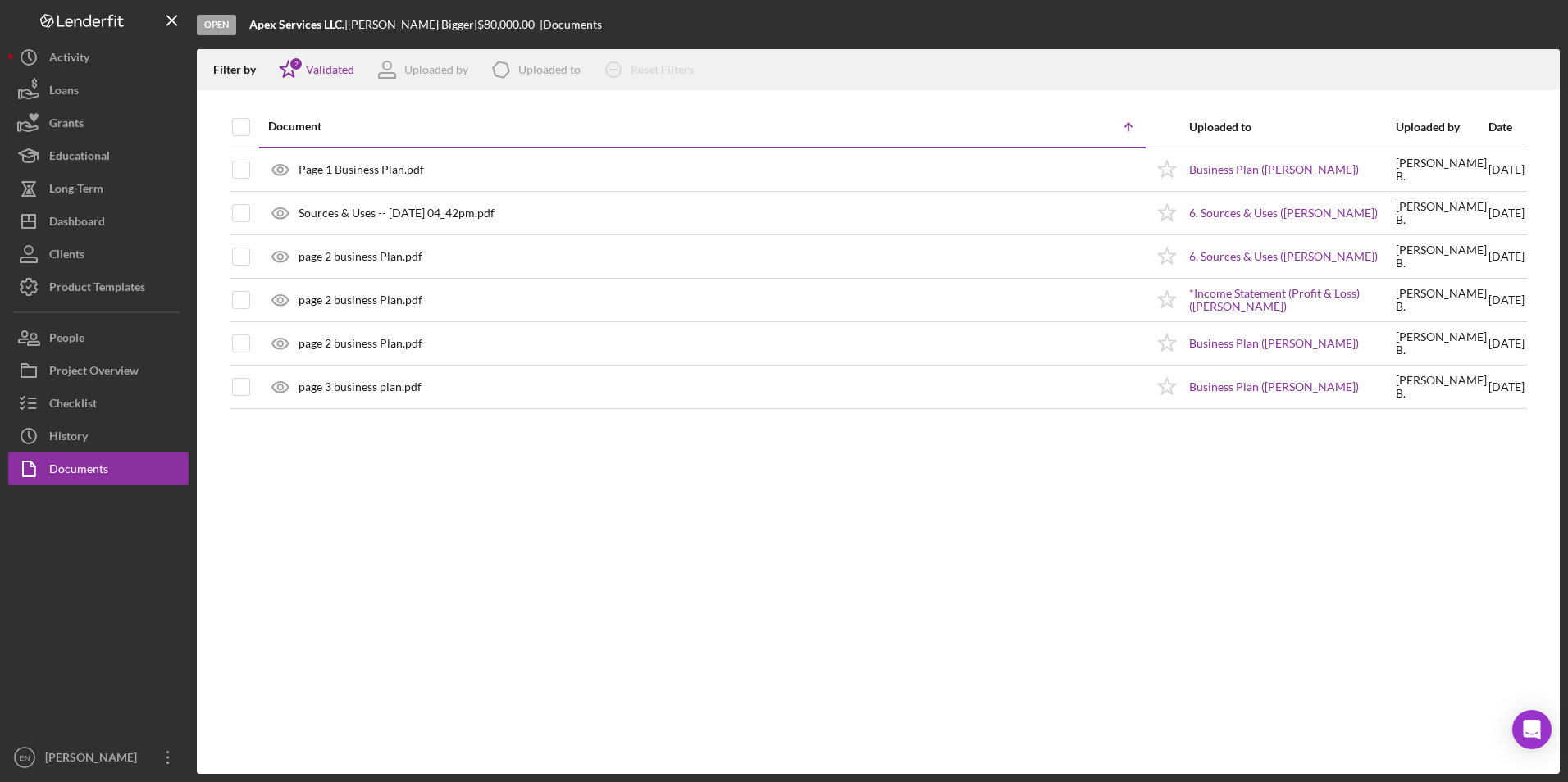
click at [251, 126] on th at bounding box center [255, 126] width 8 height 41
click at [235, 128] on input "checkbox" at bounding box center [241, 127] width 17 height 17
checkbox input "true"
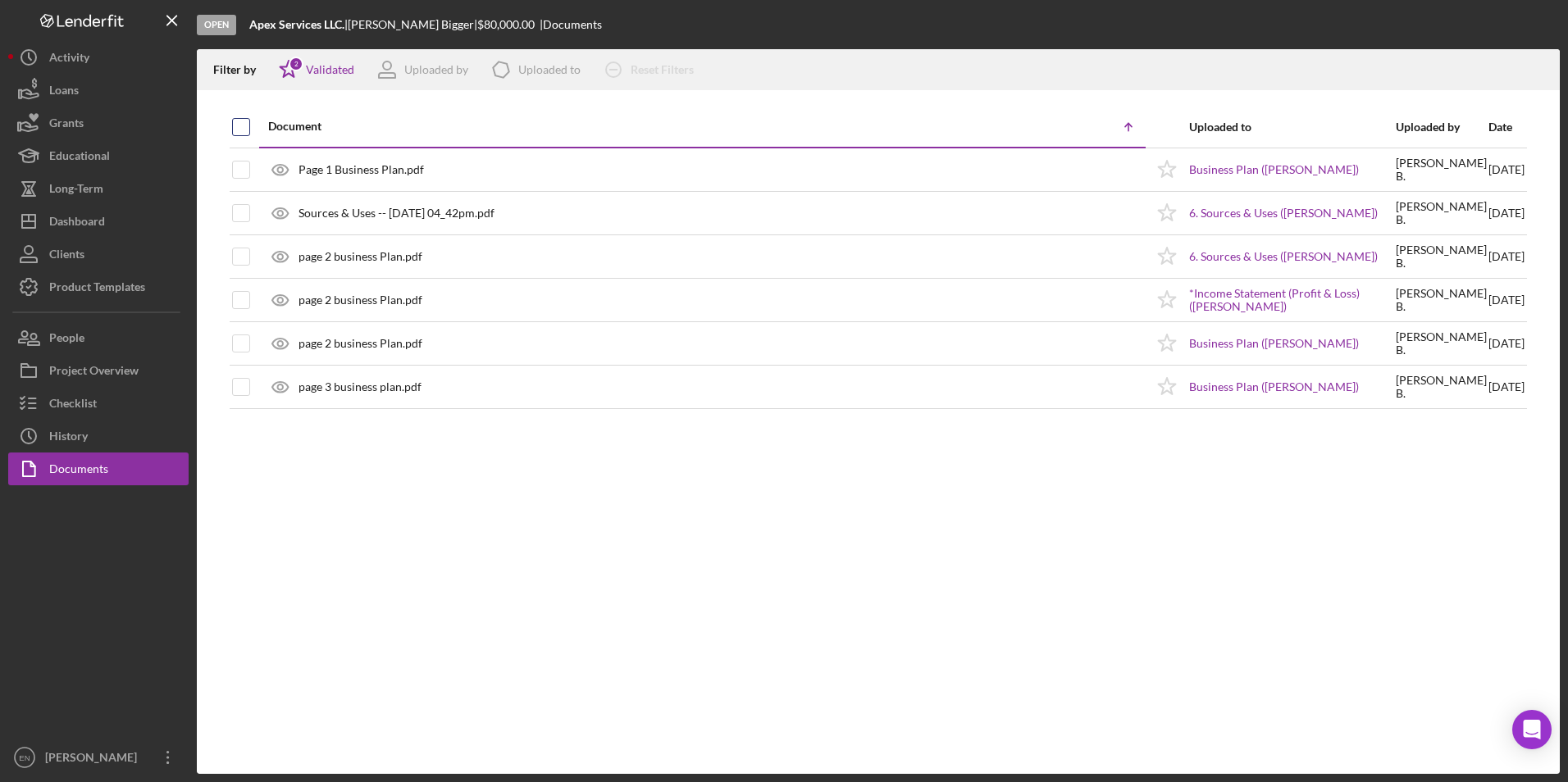
checkbox input "true"
click at [1537, 74] on icon "Icon/Download" at bounding box center [1540, 70] width 37 height 37
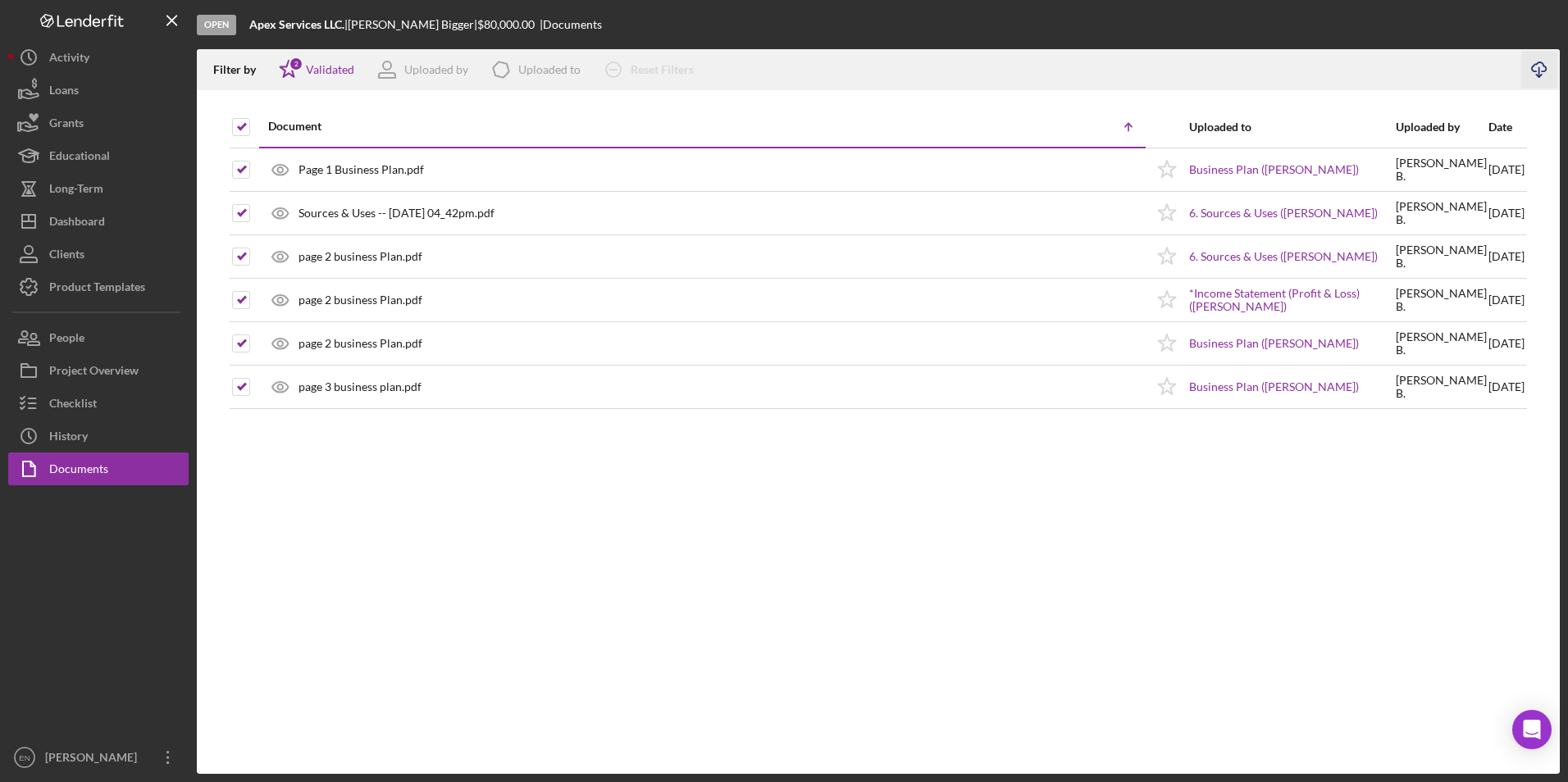
click at [781, 592] on div "Document Icon/Table Sort Arrow Uploaded to Uploaded by Date Page 1 Business Pla…" at bounding box center [878, 440] width 1363 height 667
click at [80, 439] on div "History" at bounding box center [69, 438] width 38 height 37
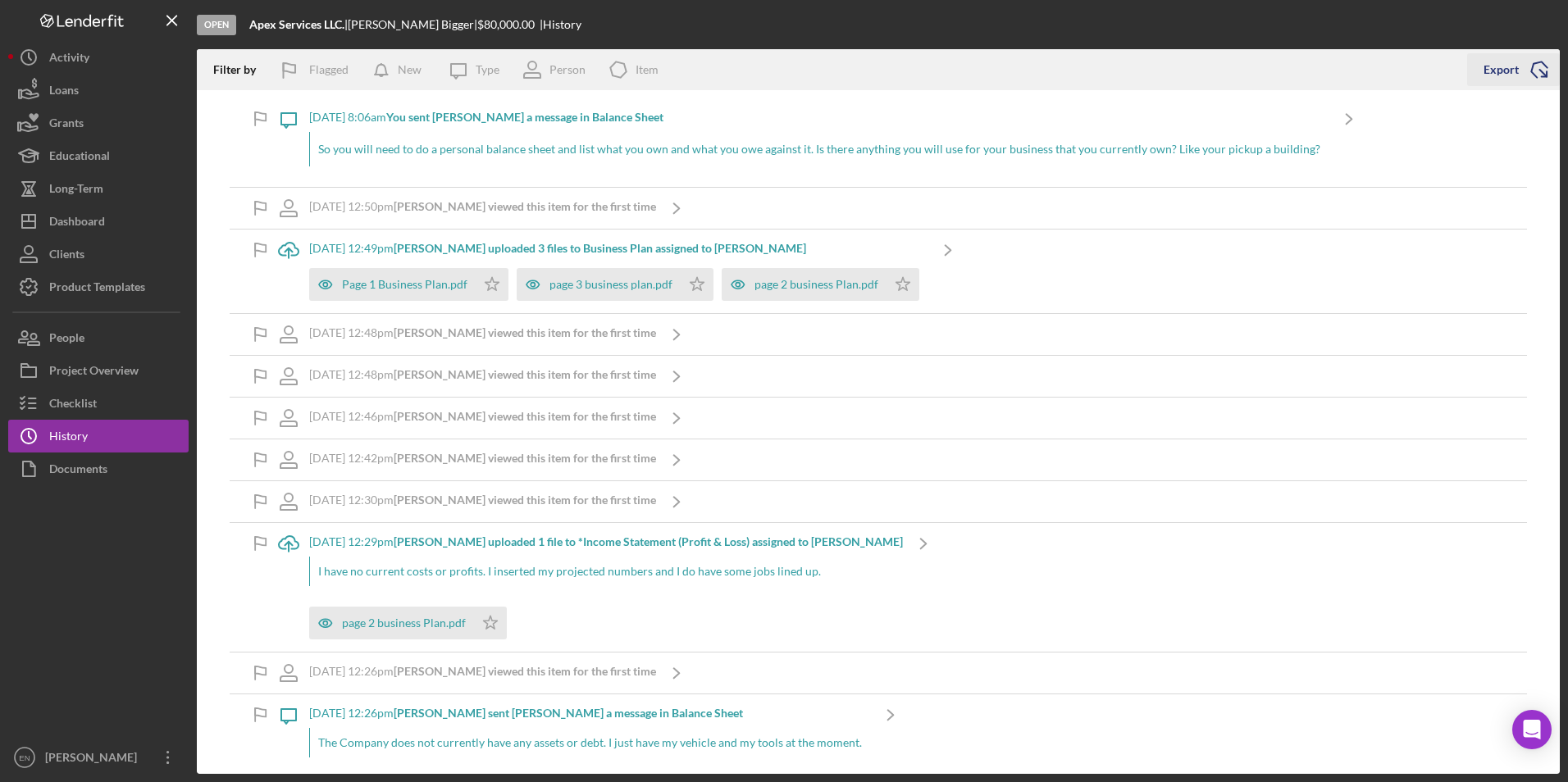
click at [1548, 73] on icon "Icon/Export" at bounding box center [1540, 69] width 41 height 41
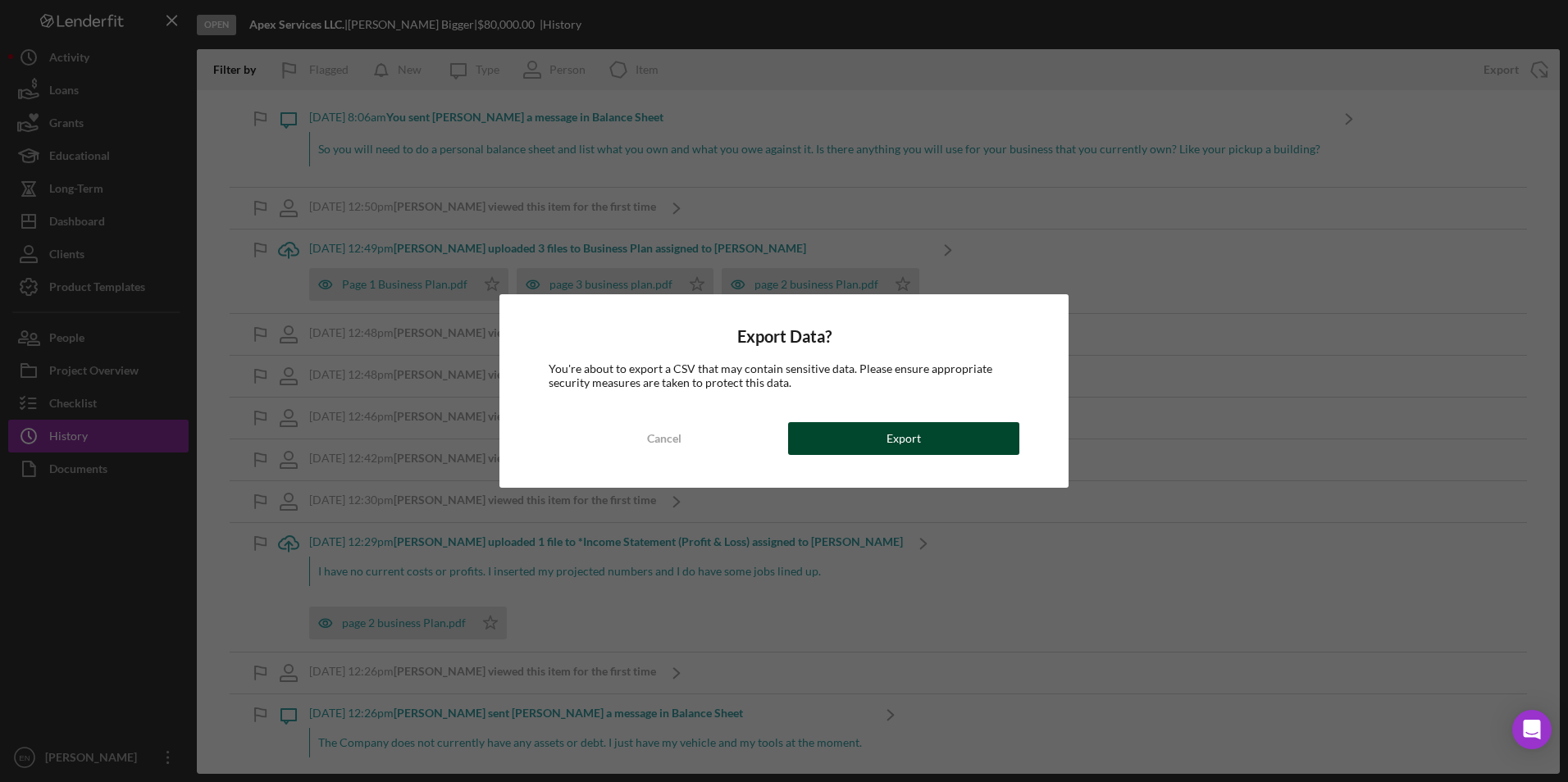
click at [916, 442] on div "Export" at bounding box center [904, 438] width 34 height 33
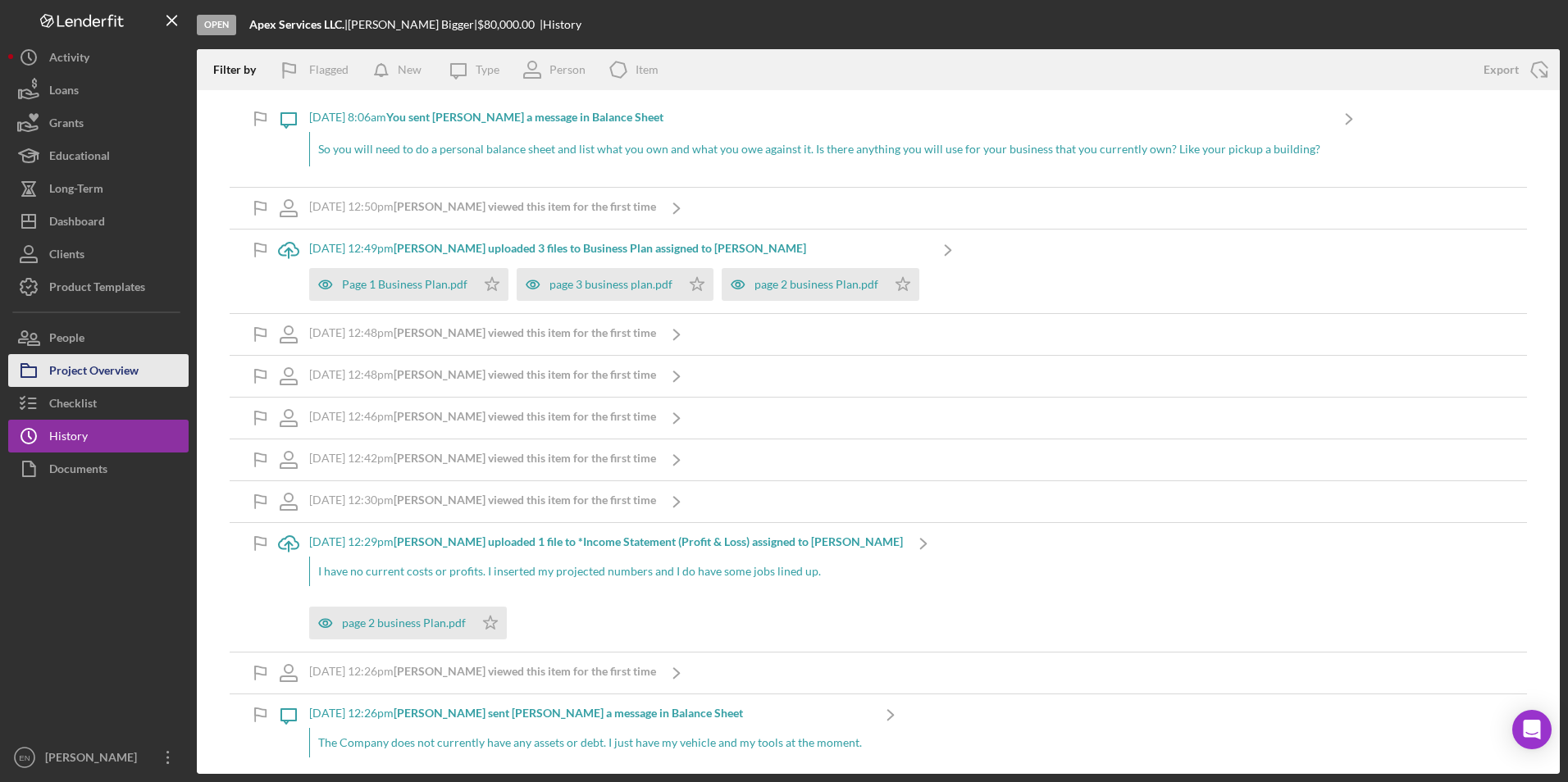
click at [111, 376] on div "Project Overview" at bounding box center [94, 373] width 90 height 37
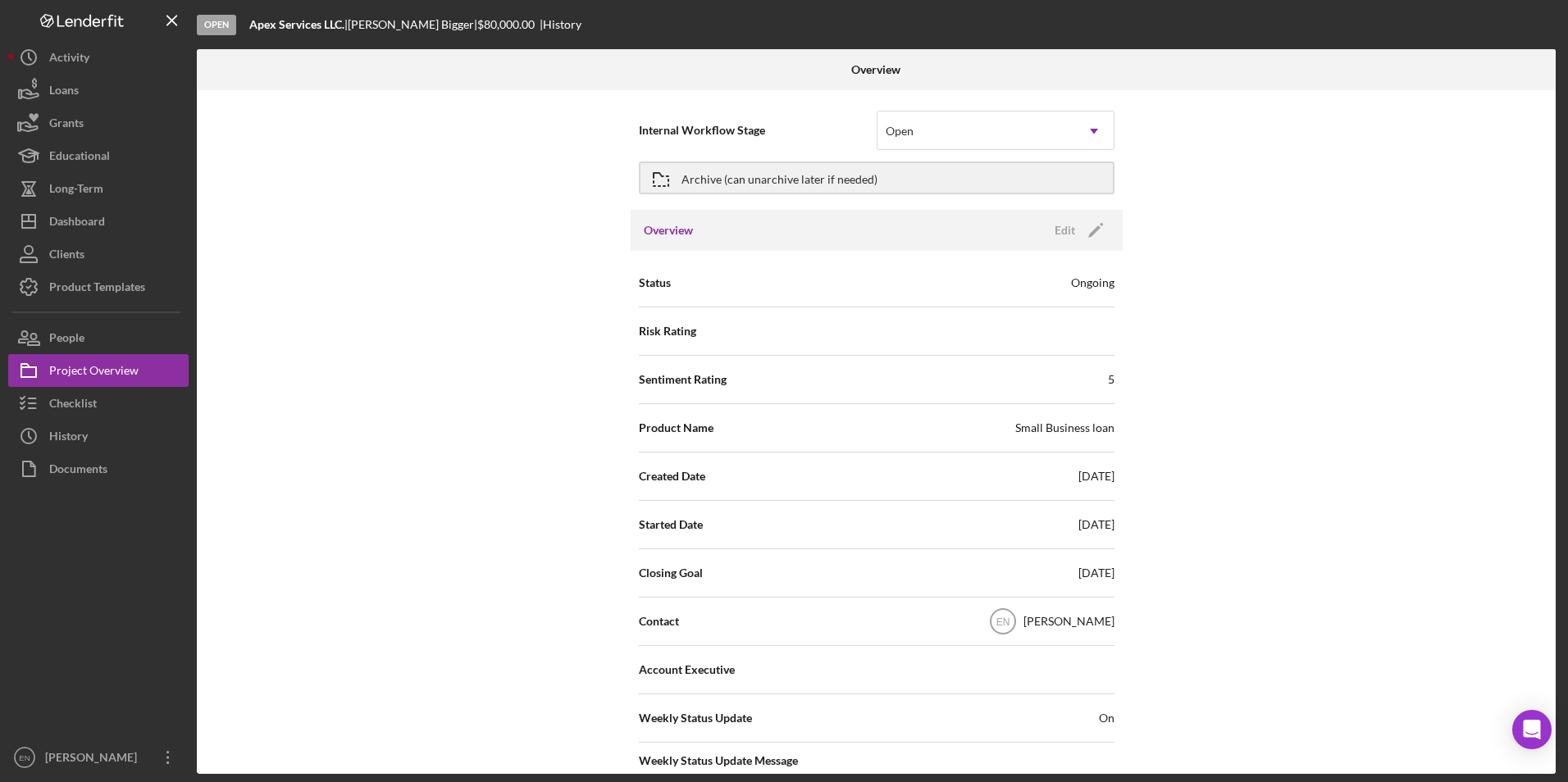
click at [772, 236] on div "Overview Edit Icon/Edit" at bounding box center [877, 230] width 492 height 41
click at [665, 233] on h3 "Overview" at bounding box center [669, 231] width 49 height 17
click at [1091, 222] on icon "Icon/Edit" at bounding box center [1095, 230] width 41 height 41
